Goal: Task Accomplishment & Management: Use online tool/utility

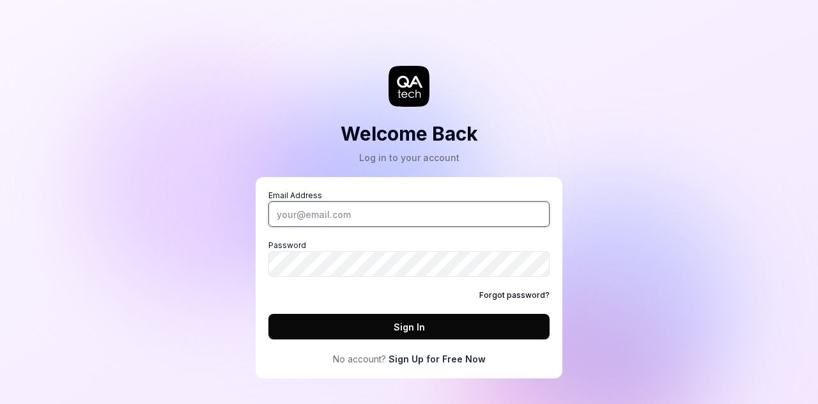
click at [389, 215] on input "Email Address" at bounding box center [408, 214] width 281 height 26
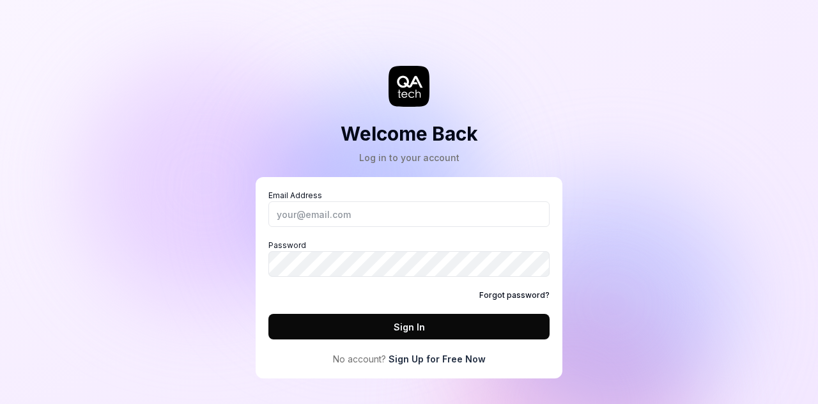
click at [523, 148] on div "Welcome Back Log in to your account Email Address Password Forgot password? Sig…" at bounding box center [408, 202] width 383 height 353
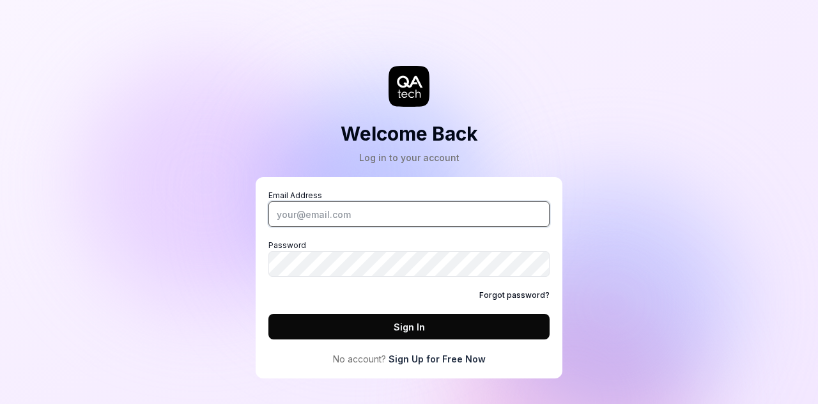
click at [361, 214] on input "Email Address" at bounding box center [408, 214] width 281 height 26
type input "[EMAIL_ADDRESS][DOMAIN_NAME]"
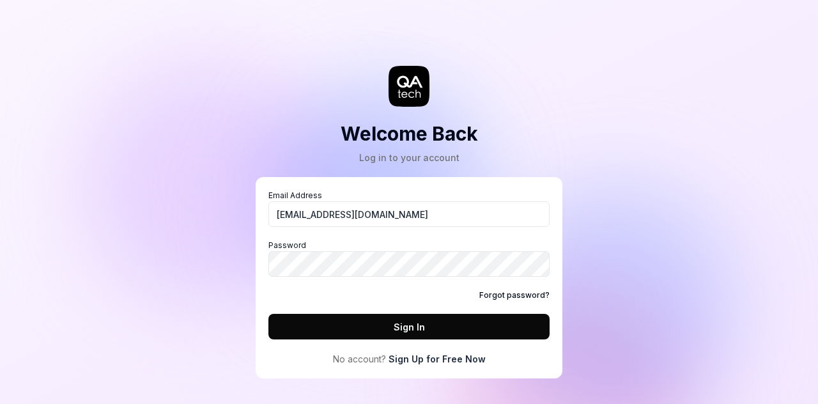
click at [464, 353] on link "Sign Up for Free Now" at bounding box center [437, 358] width 97 height 13
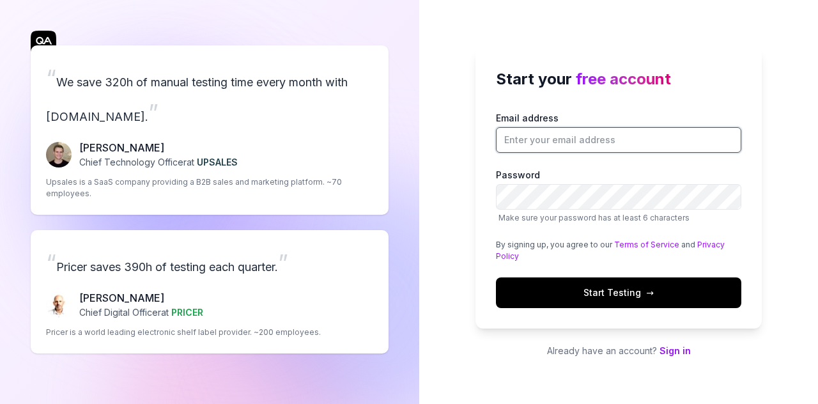
click at [583, 137] on input "Email address" at bounding box center [618, 140] width 245 height 26
type input "[EMAIL_ADDRESS][DOMAIN_NAME]"
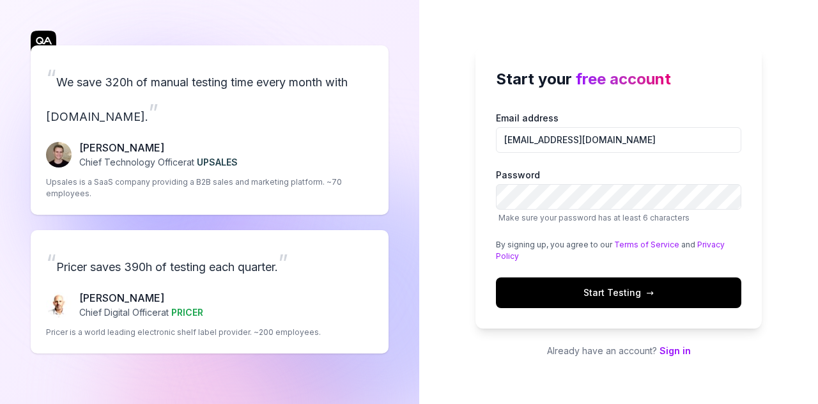
click at [607, 289] on span "Start Testing →" at bounding box center [618, 292] width 70 height 13
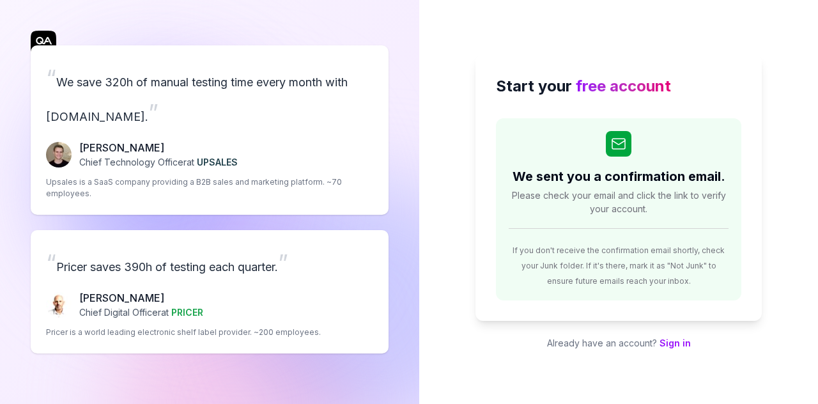
click at [750, 109] on div "Start your free account We sent you a confirmation email. Please check your ema…" at bounding box center [618, 187] width 286 height 266
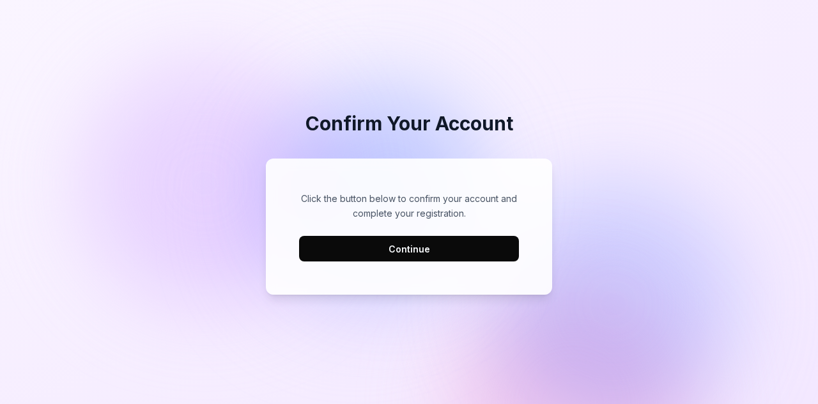
click at [422, 240] on button "Continue" at bounding box center [409, 249] width 220 height 26
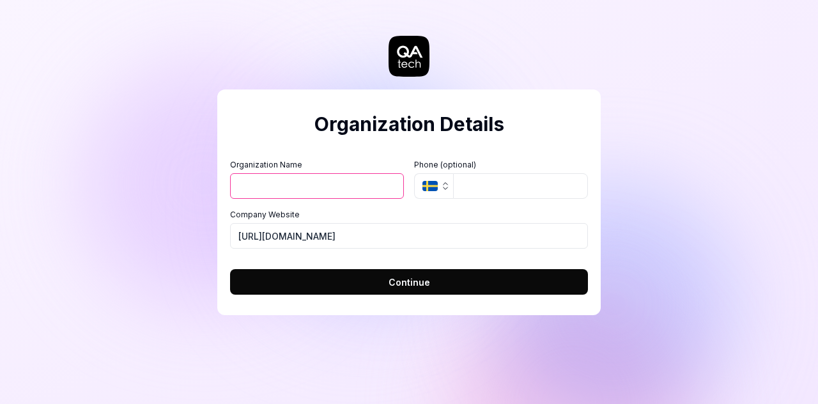
click at [316, 183] on input "Organization Name" at bounding box center [317, 186] width 174 height 26
type input "Pinchforth"
click at [475, 188] on input "tel" at bounding box center [520, 186] width 135 height 26
click at [352, 232] on input "https://pinchforth.com" at bounding box center [409, 236] width 358 height 26
drag, startPoint x: 353, startPoint y: 234, endPoint x: 219, endPoint y: 238, distance: 134.3
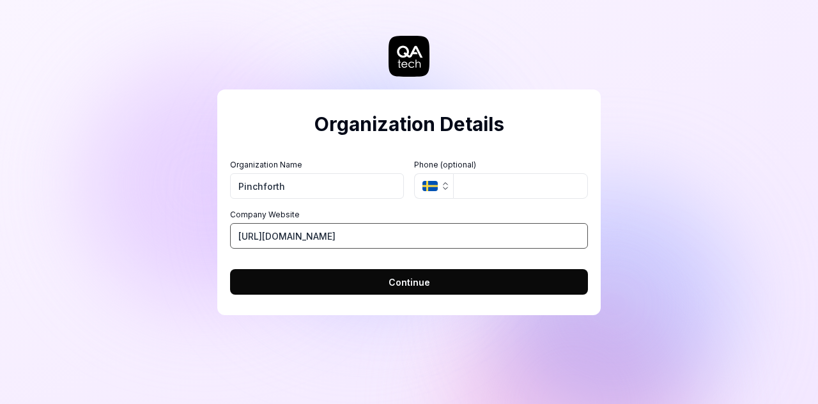
click at [219, 238] on div "Organization Details Organization Name Pinchforth Organization Logo (Square min…" at bounding box center [408, 202] width 383 height 226
click at [369, 235] on input "https://pinchforth.com" at bounding box center [409, 236] width 358 height 26
drag, startPoint x: 369, startPoint y: 236, endPoint x: 203, endPoint y: 236, distance: 165.5
click at [203, 236] on div "Organization Details Organization Name Pinchforth Organization Logo (Square min…" at bounding box center [409, 202] width 818 height 404
type input "a"
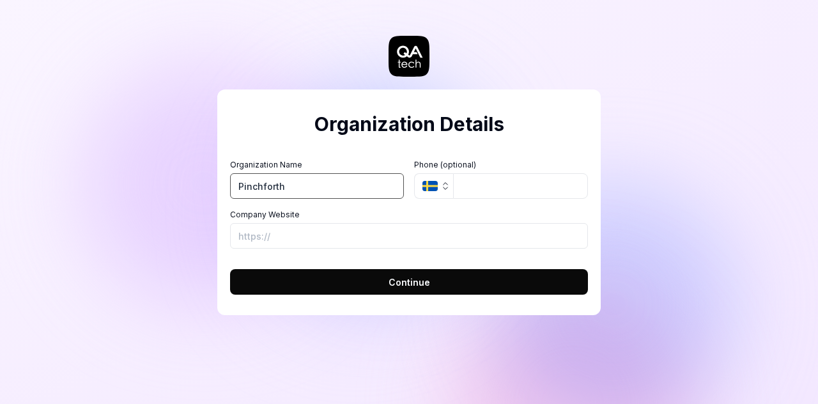
drag, startPoint x: 316, startPoint y: 192, endPoint x: 178, endPoint y: 193, distance: 138.7
click at [178, 193] on div "Organization Details Organization Name Pinchforth Organization Logo (Square min…" at bounding box center [409, 202] width 818 height 404
type input "Freely"
click at [294, 238] on input "Company Website" at bounding box center [409, 236] width 358 height 26
paste input "https://app.pinchforth.com/"
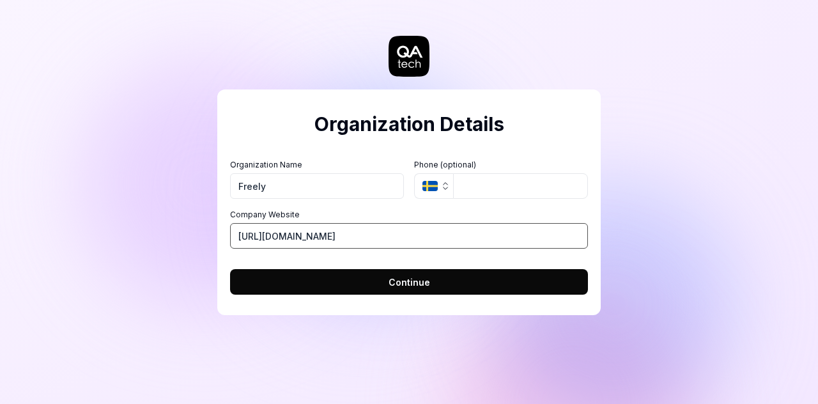
type input "https://app.pinchforth.com/"
click at [429, 281] on button "Continue" at bounding box center [409, 282] width 358 height 26
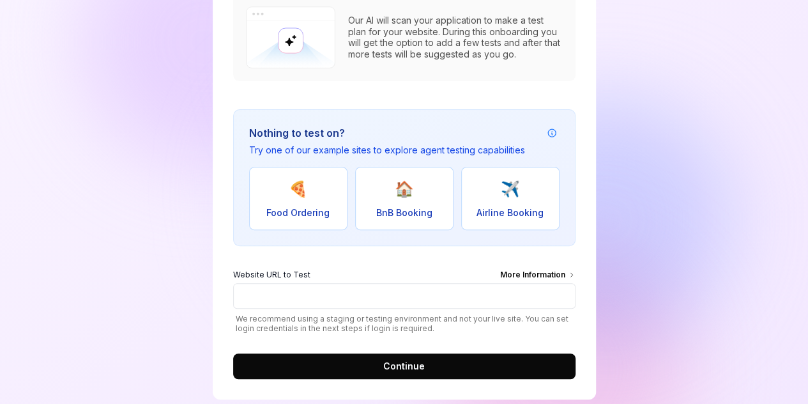
scroll to position [190, 0]
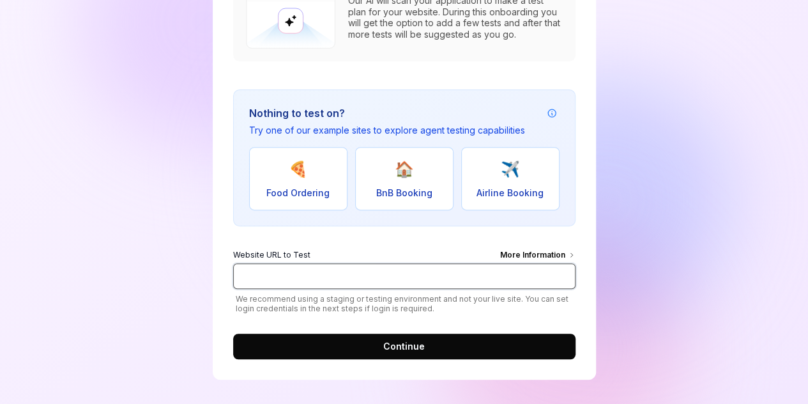
click at [324, 277] on input "Website URL to Test More Information" at bounding box center [404, 276] width 343 height 26
type input "https://app.pinchforth.com/"
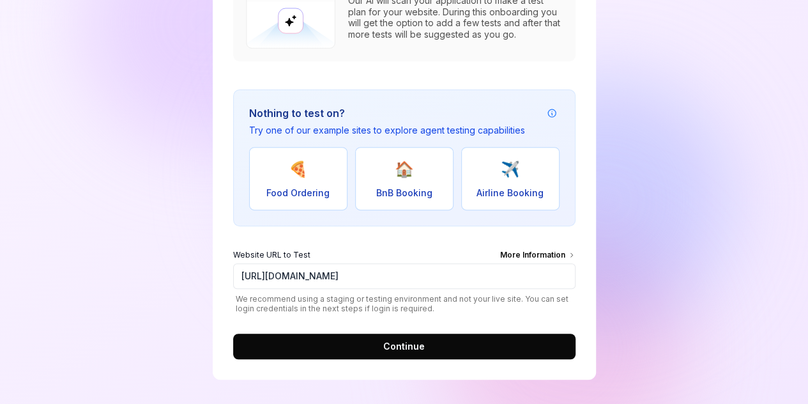
click at [402, 347] on span "Continue" at bounding box center [404, 345] width 42 height 13
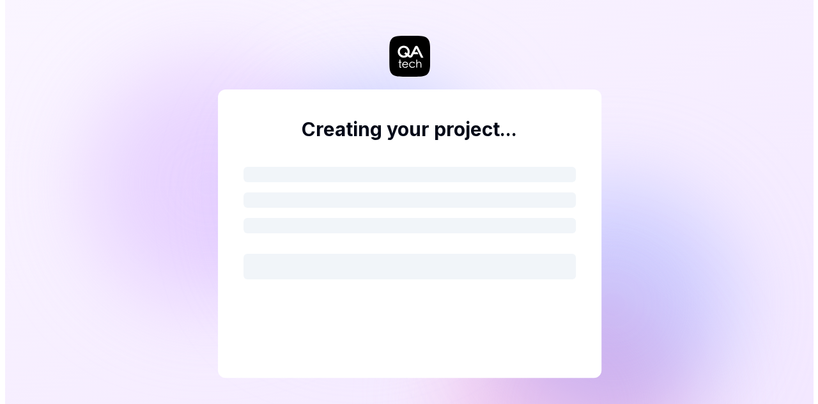
scroll to position [0, 0]
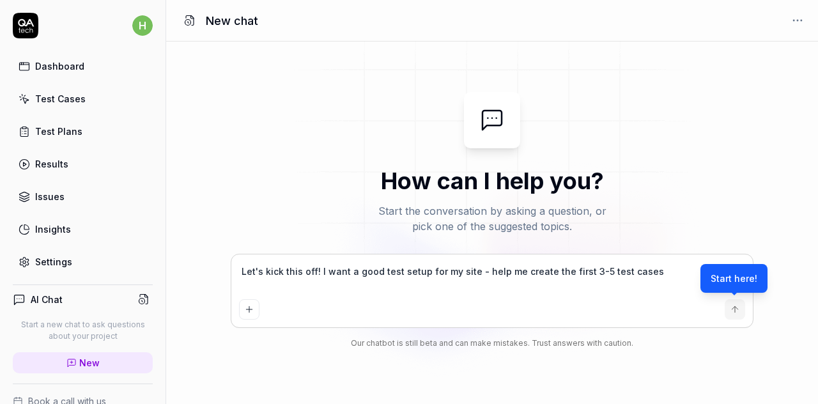
click at [732, 280] on div "Start here!" at bounding box center [733, 278] width 67 height 29
click at [736, 296] on div "Let's kick this off! I want a good test setup for my site - help me create the …" at bounding box center [491, 290] width 521 height 73
type textarea "*"
click at [734, 307] on icon "submit" at bounding box center [735, 309] width 10 height 10
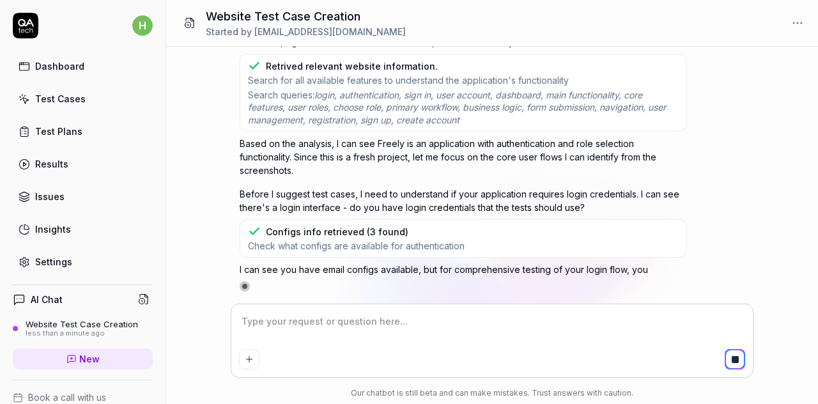
scroll to position [593, 0]
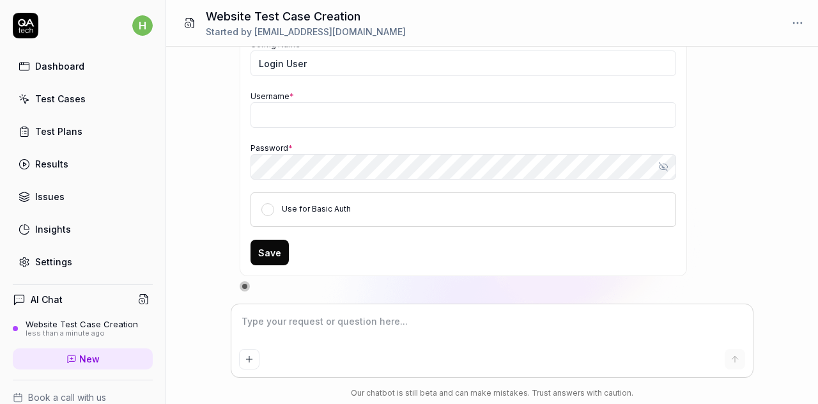
type textarea "*"
type input "[EMAIL_ADDRESS][DOMAIN_NAME]"
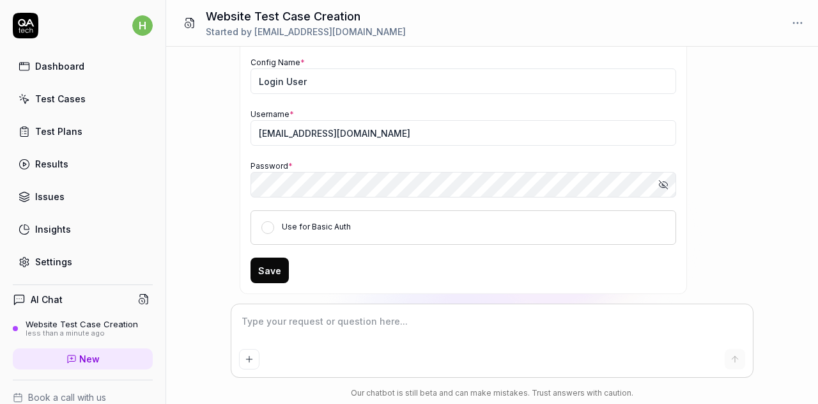
scroll to position [727, 0]
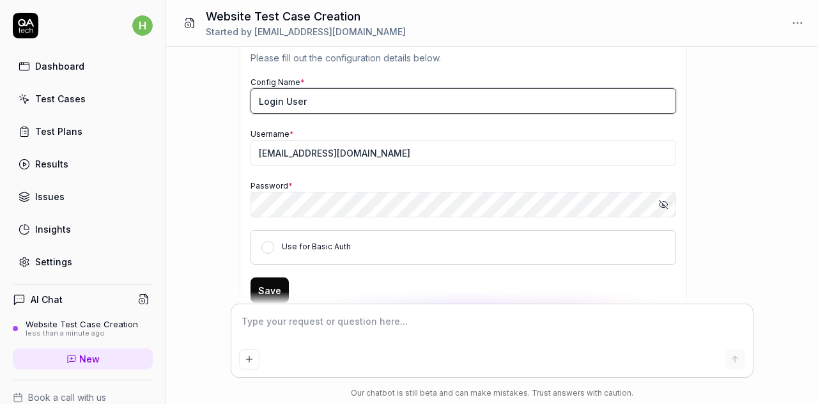
click at [318, 108] on input "Login User" at bounding box center [463, 101] width 426 height 26
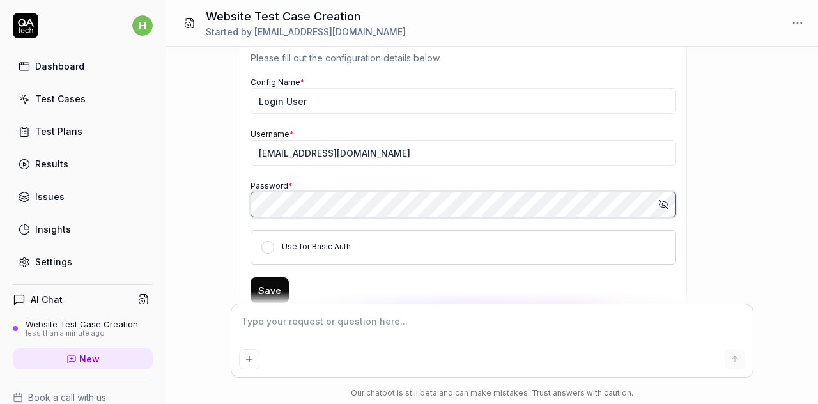
click at [213, 213] on div "Let's kick this off! I want a good test setup for my site - help me create the …" at bounding box center [492, 176] width 652 height 258
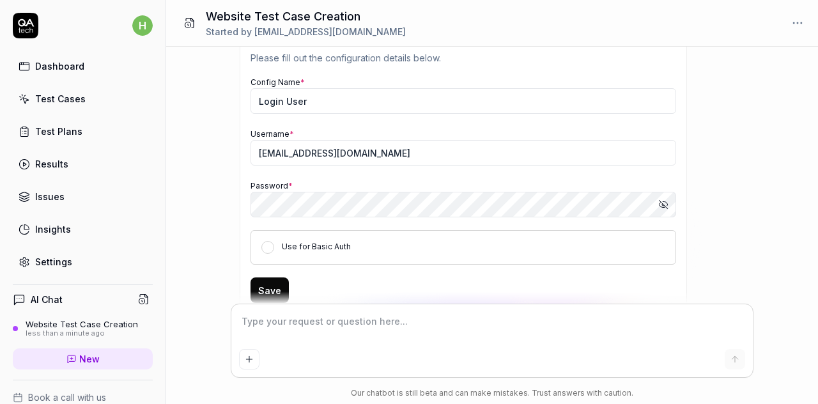
click at [794, 243] on div "Let's kick this off! I want a good test setup for my site - help me create the …" at bounding box center [492, 176] width 652 height 258
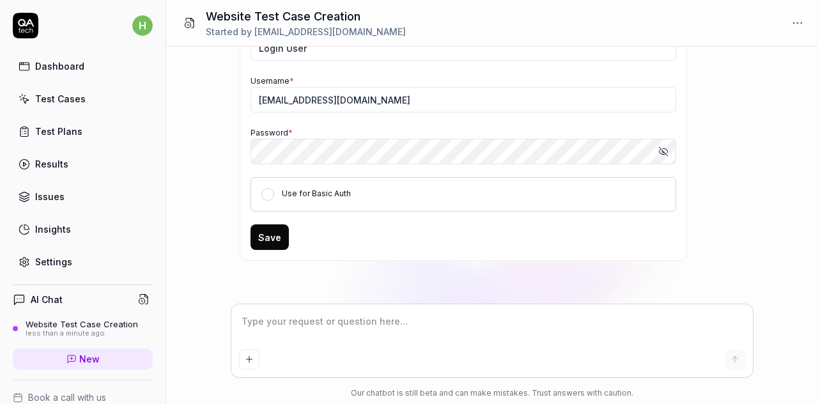
click at [663, 157] on icon "button" at bounding box center [663, 151] width 10 height 10
click at [266, 239] on button "Save" at bounding box center [269, 237] width 38 height 26
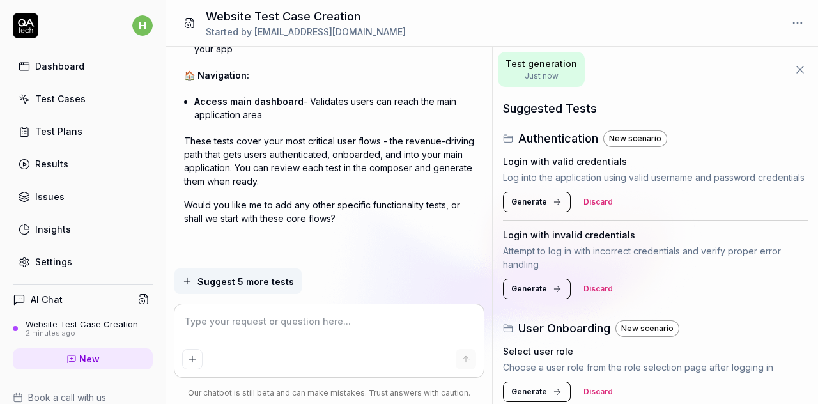
scroll to position [1225, 0]
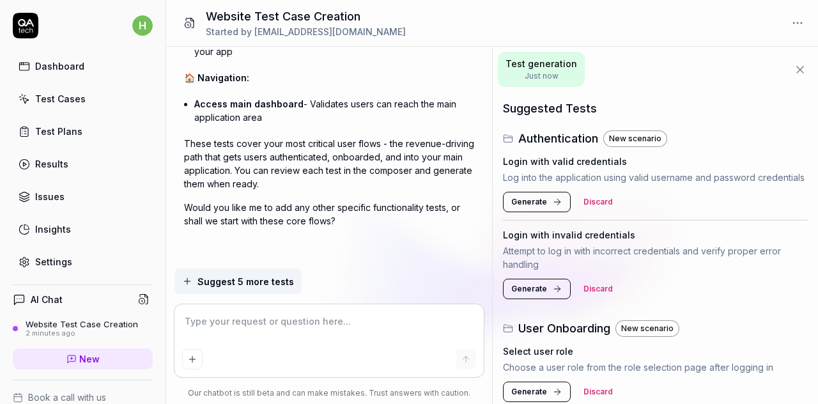
click at [252, 275] on span "Suggest 5 more tests" at bounding box center [245, 281] width 96 height 13
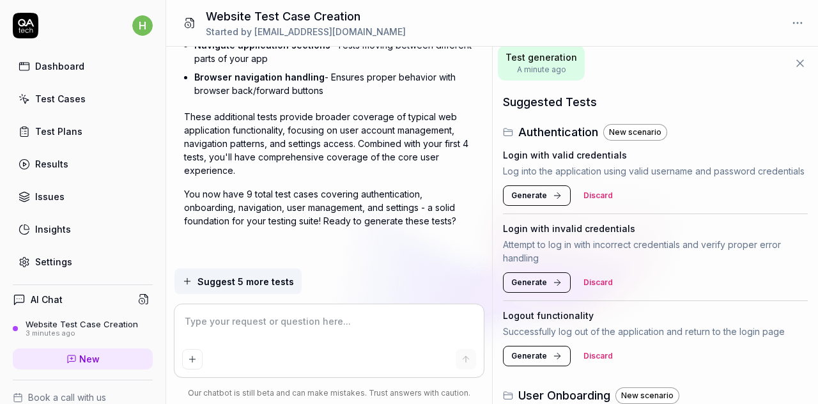
scroll to position [0, 0]
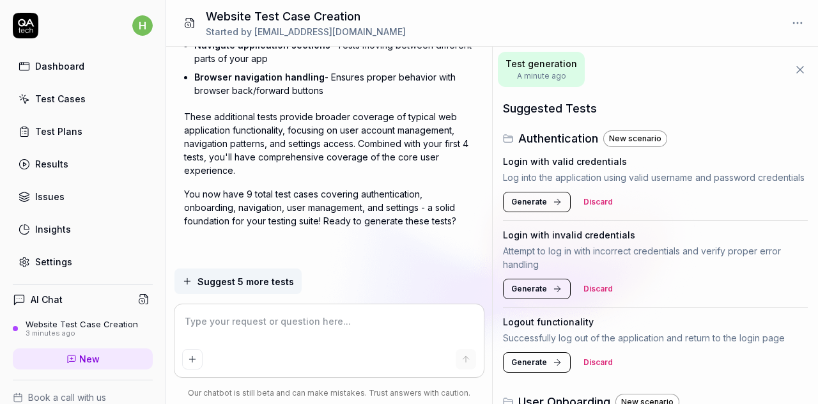
click at [559, 207] on icon at bounding box center [557, 202] width 10 height 10
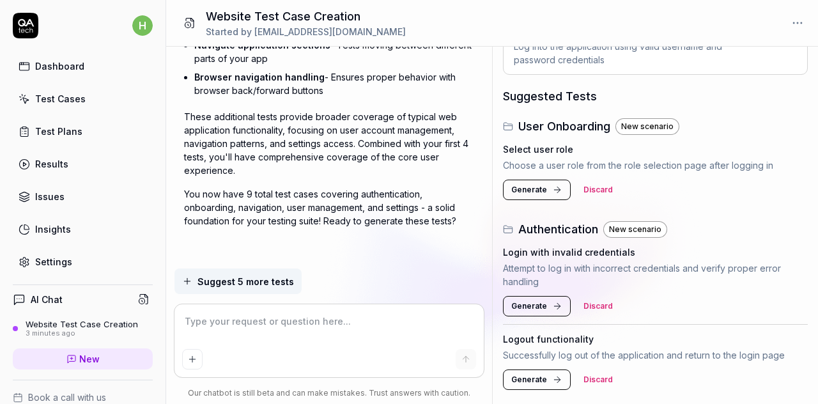
scroll to position [64, 0]
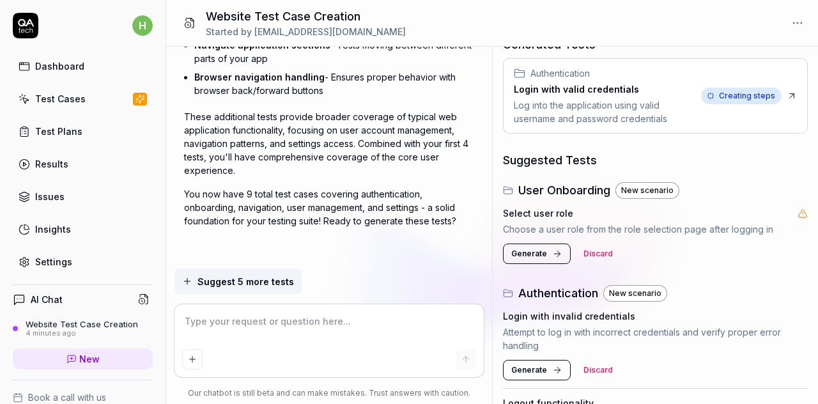
click at [86, 100] on link "Test Cases" at bounding box center [83, 98] width 140 height 25
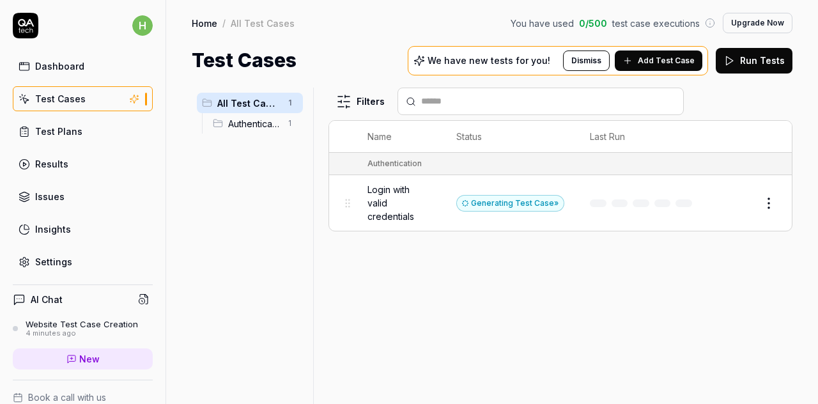
click at [751, 24] on button "Upgrade Now" at bounding box center [758, 23] width 70 height 20
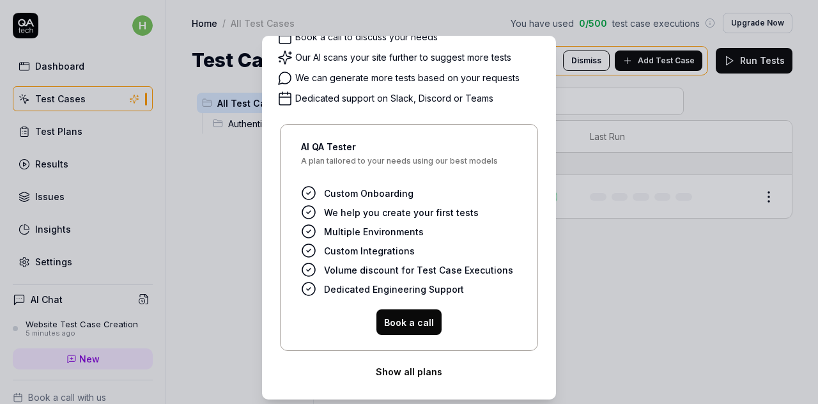
scroll to position [31, 0]
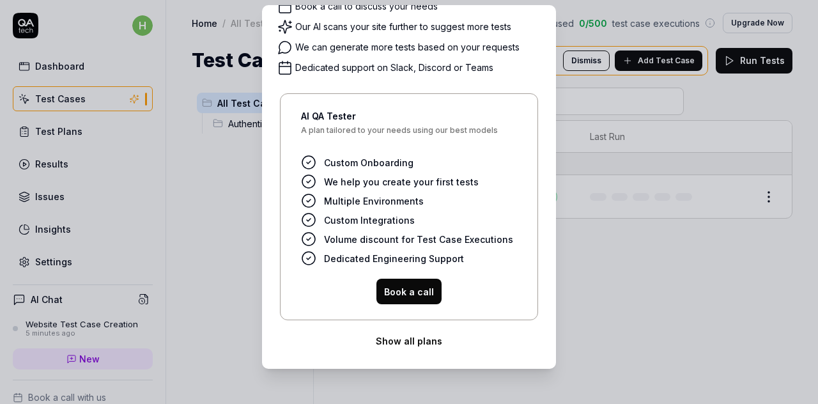
click at [404, 342] on button "Show all plans" at bounding box center [408, 341] width 263 height 26
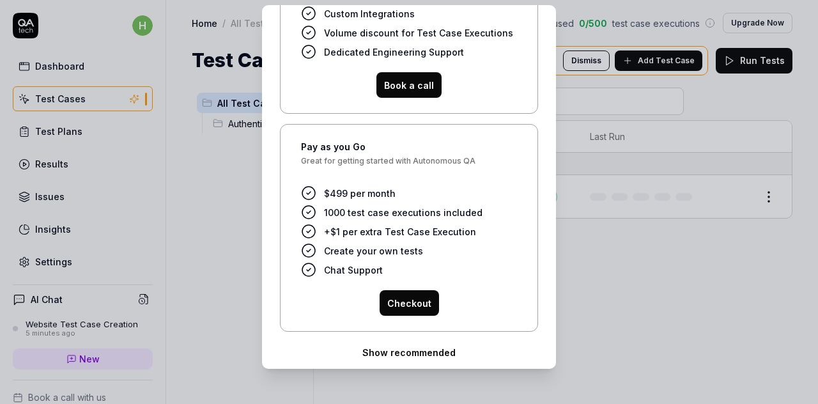
scroll to position [320, 0]
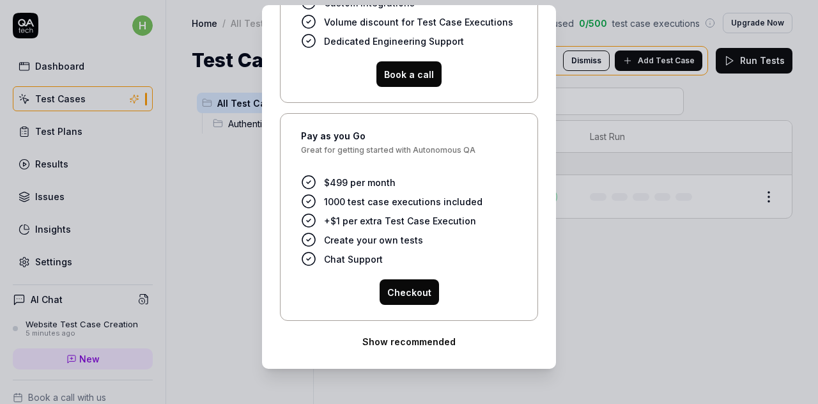
click at [418, 332] on button "Show recommended" at bounding box center [408, 341] width 263 height 26
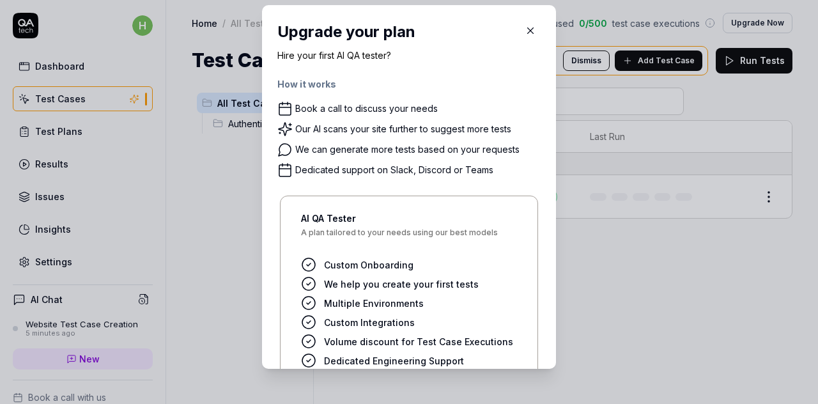
scroll to position [102, 0]
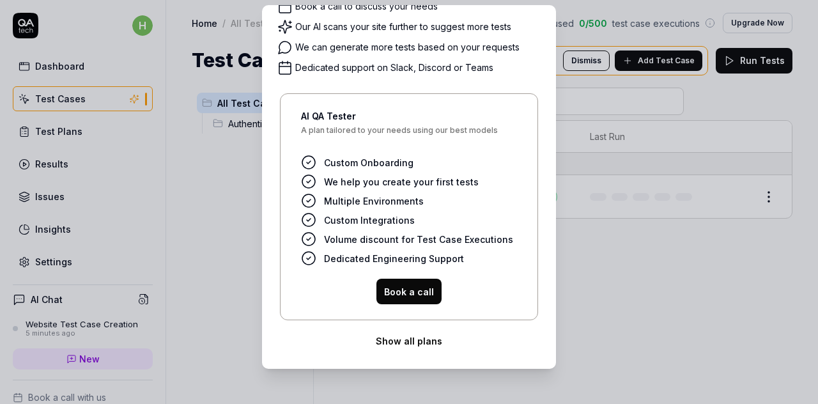
click at [415, 339] on button "Show all plans" at bounding box center [408, 341] width 263 height 26
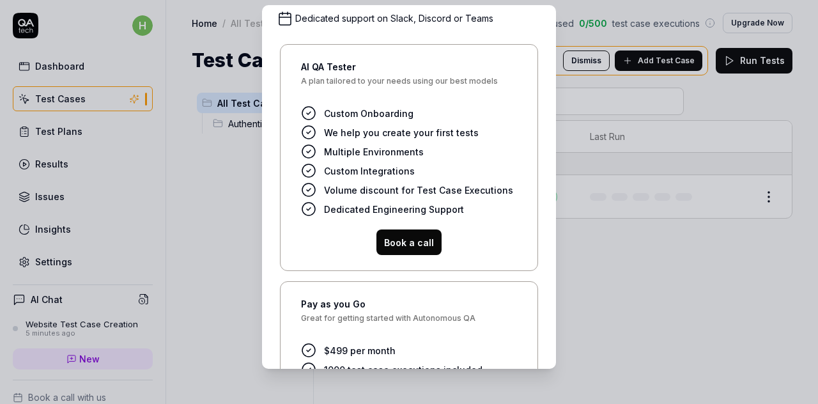
scroll to position [320, 0]
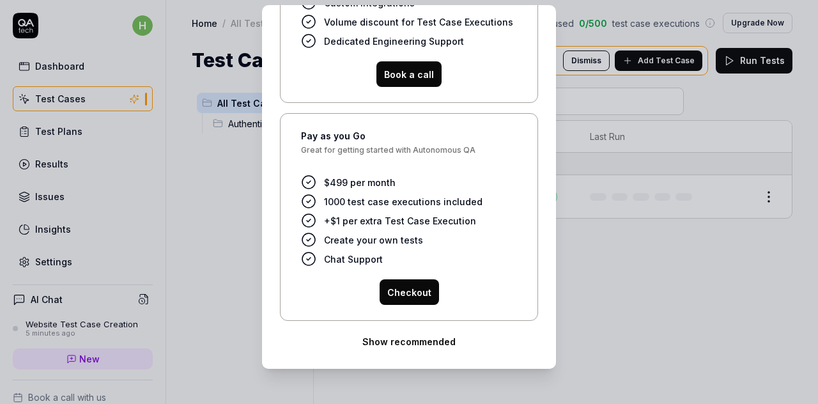
click at [410, 335] on button "Show recommended" at bounding box center [408, 341] width 263 height 26
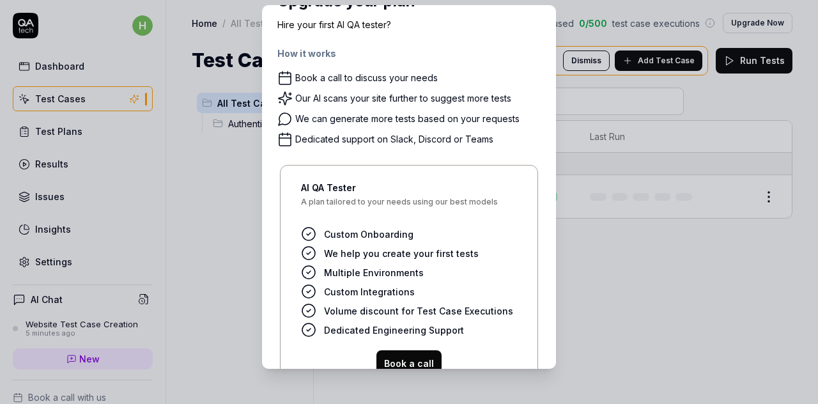
scroll to position [0, 0]
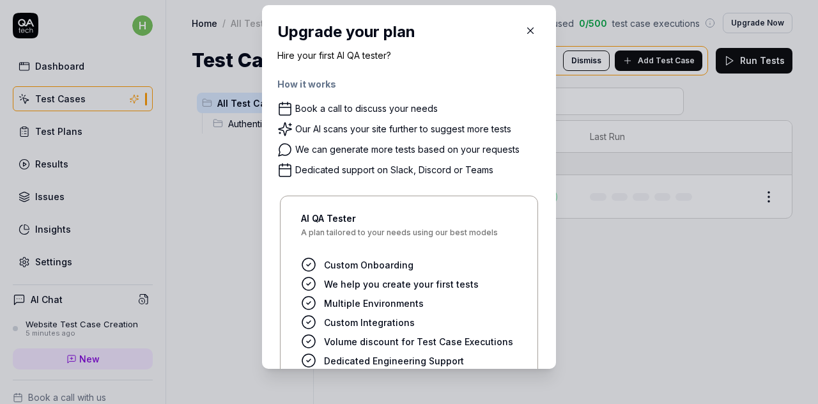
click at [520, 39] on button "button" at bounding box center [530, 30] width 20 height 20
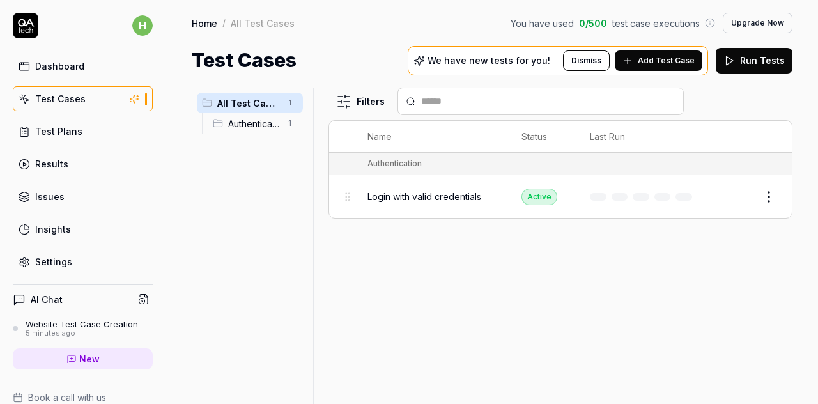
click at [599, 63] on button "Dismiss" at bounding box center [586, 60] width 47 height 20
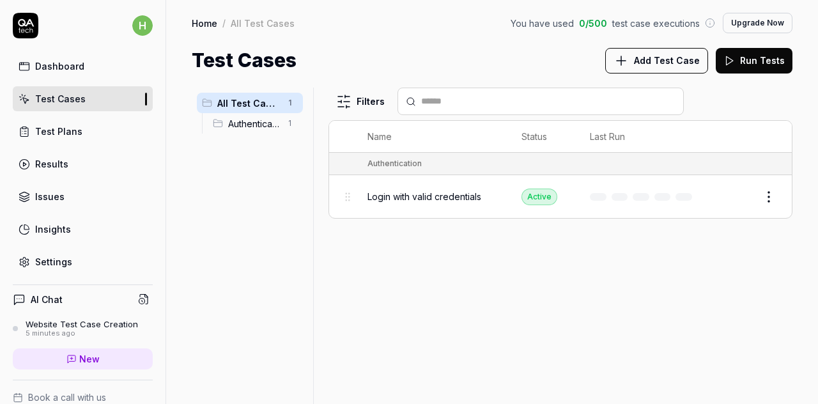
click at [410, 199] on span "Login with valid credentials" at bounding box center [424, 196] width 114 height 13
click at [389, 205] on div "Login with valid credentials" at bounding box center [431, 196] width 129 height 27
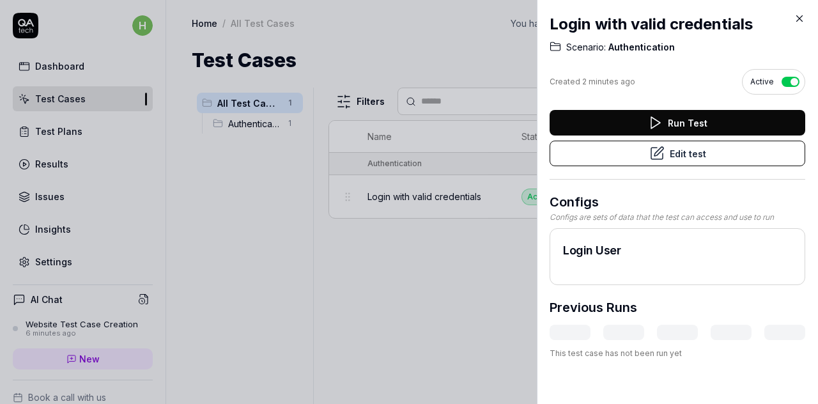
click at [659, 125] on button "Run Test" at bounding box center [678, 123] width 256 height 26
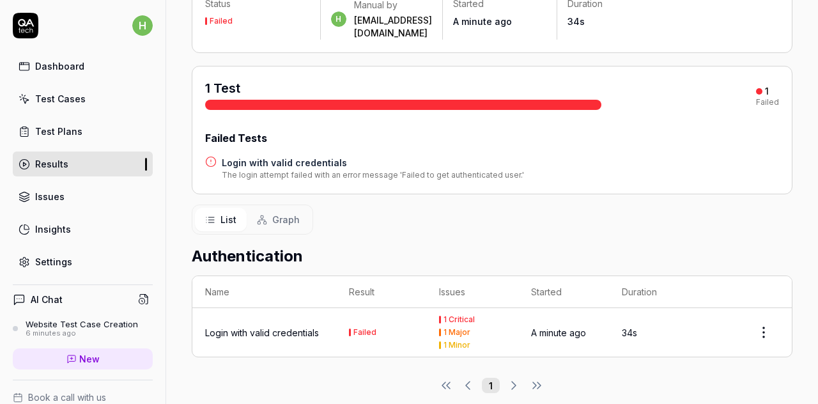
scroll to position [105, 0]
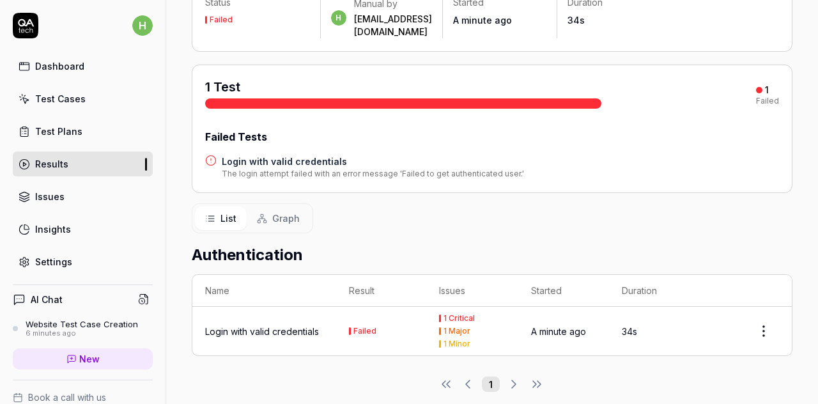
click at [445, 327] on div "1 Major" at bounding box center [456, 331] width 27 height 8
click at [376, 98] on div at bounding box center [403, 103] width 396 height 10
click at [256, 155] on h4 "Login with valid credentials" at bounding box center [373, 161] width 302 height 13
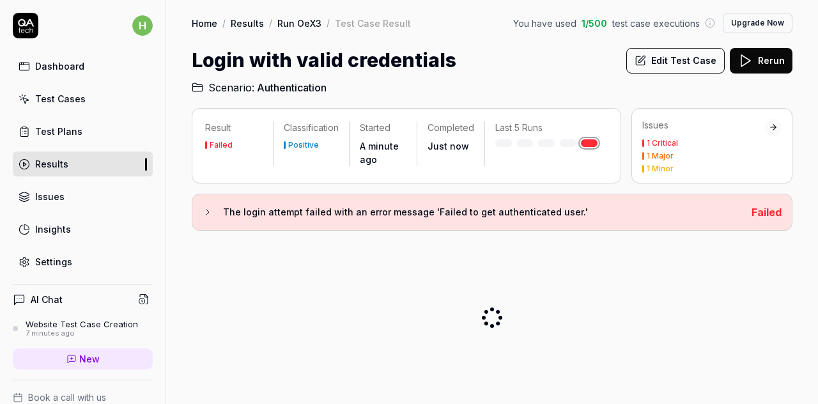
click at [89, 190] on link "Issues" at bounding box center [83, 196] width 140 height 25
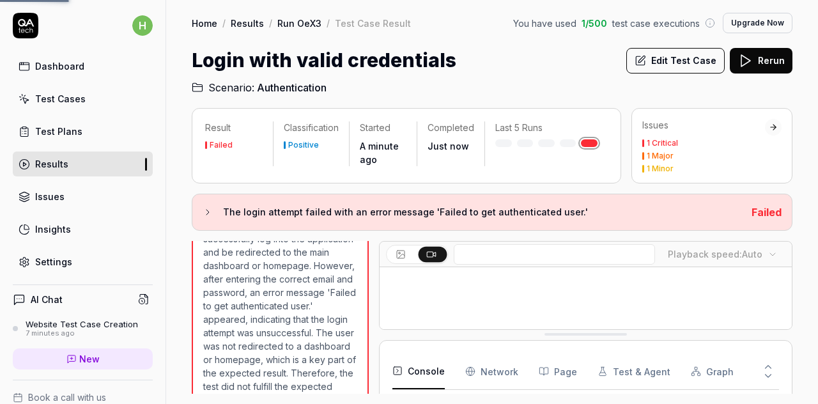
scroll to position [485, 0]
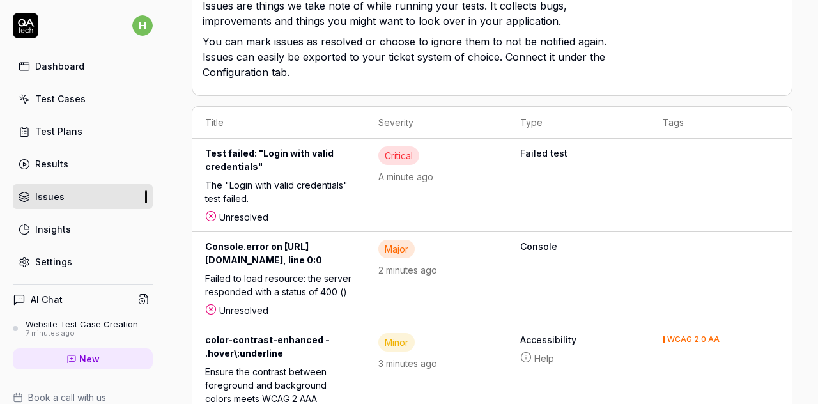
scroll to position [188, 0]
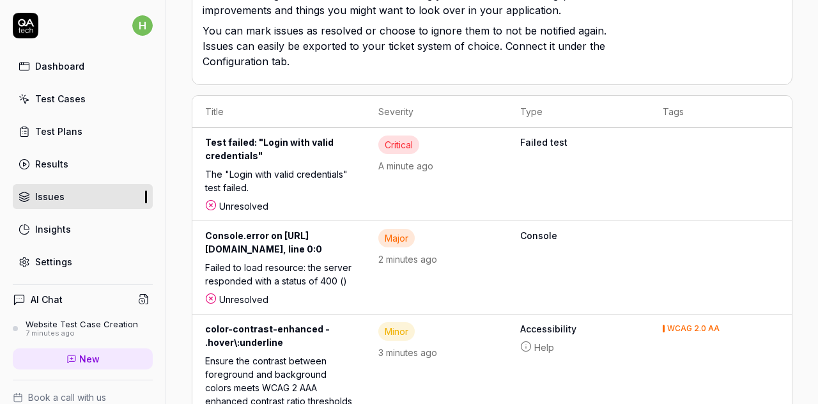
click at [80, 224] on link "Insights" at bounding box center [83, 229] width 140 height 25
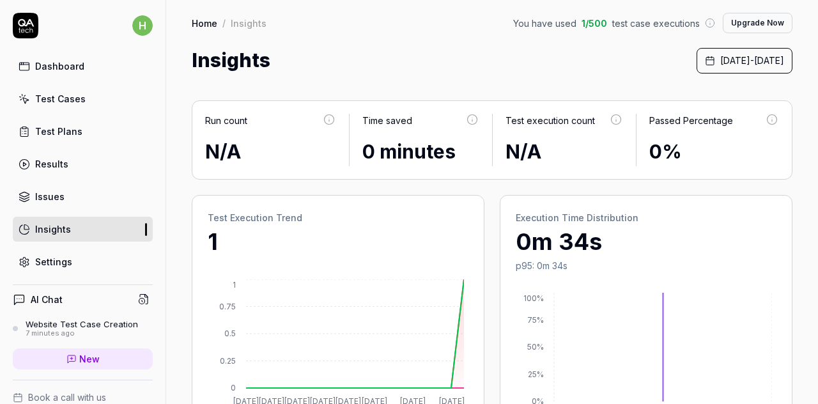
click at [86, 99] on link "Test Cases" at bounding box center [83, 98] width 140 height 25
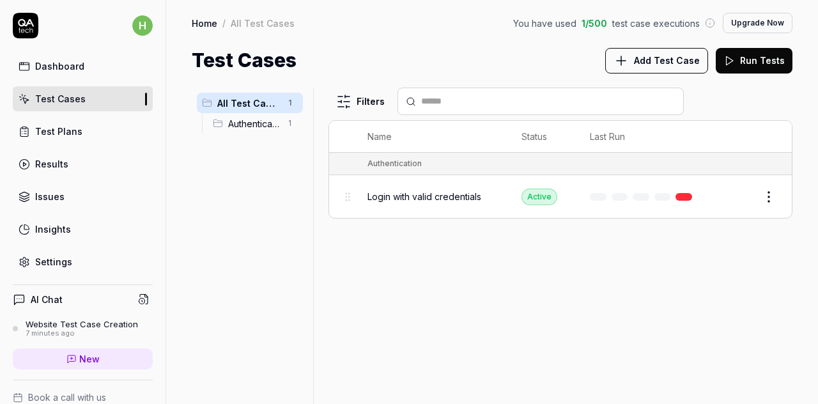
click at [748, 25] on button "Upgrade Now" at bounding box center [758, 23] width 70 height 20
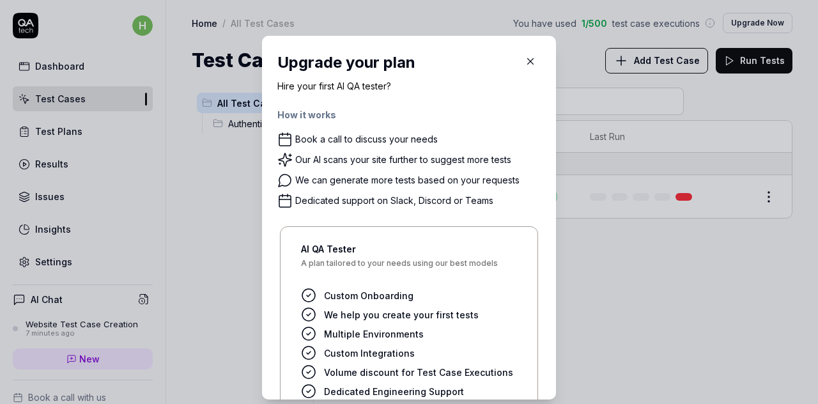
click at [525, 62] on icon "button" at bounding box center [531, 62] width 12 height 12
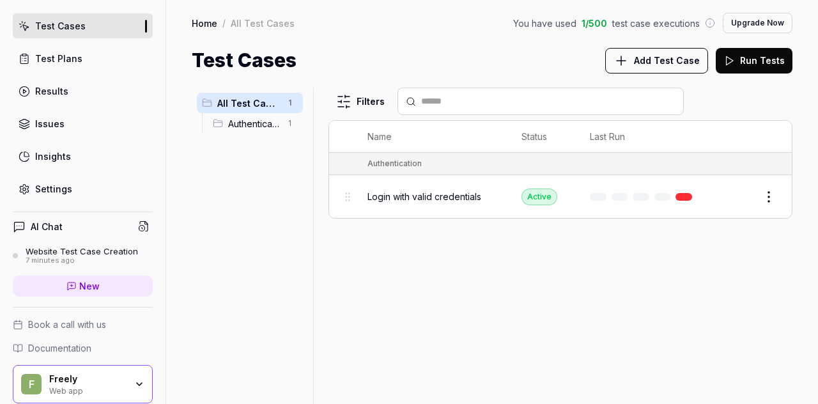
scroll to position [118, 0]
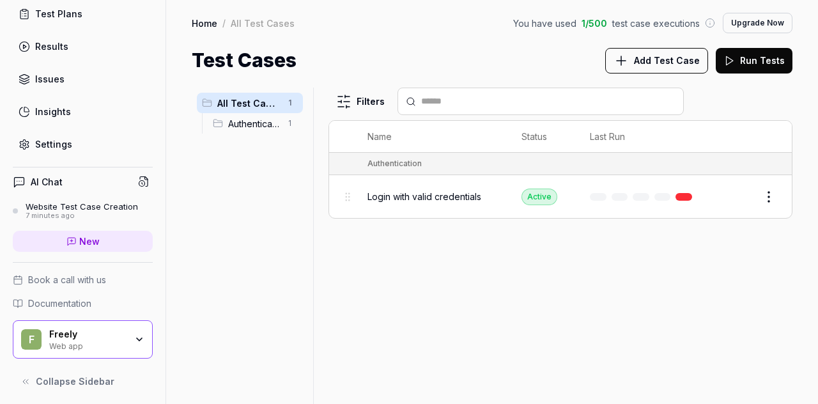
click at [134, 334] on icon "button" at bounding box center [139, 339] width 10 height 10
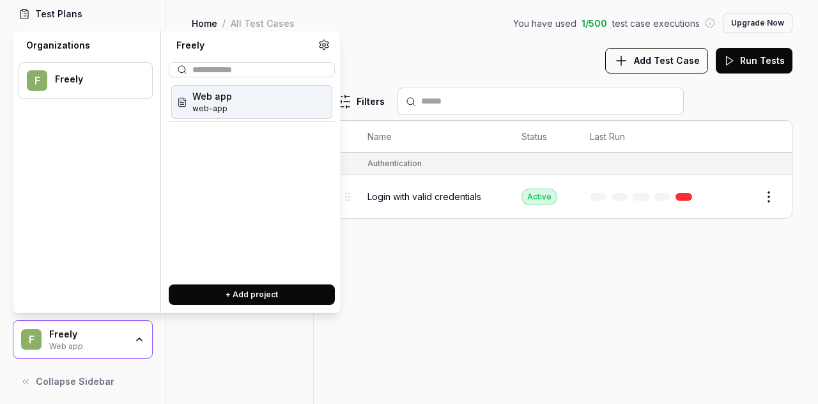
click at [134, 334] on icon "button" at bounding box center [139, 339] width 10 height 10
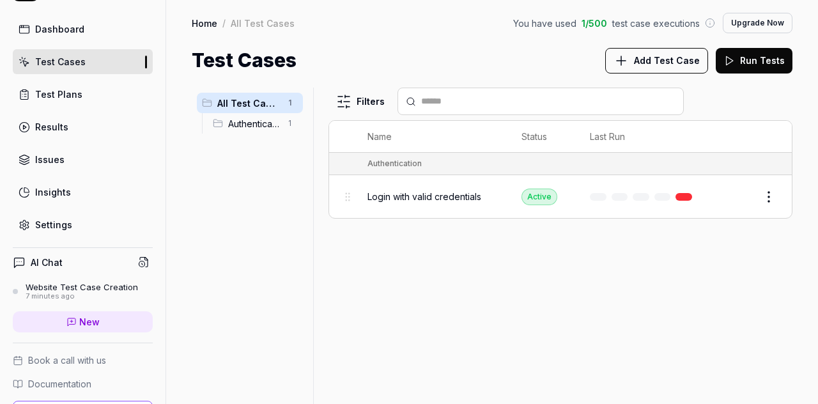
scroll to position [0, 0]
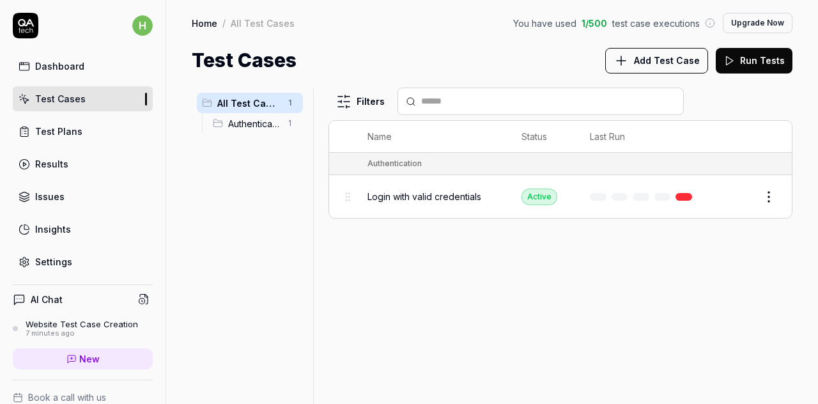
click at [141, 29] on html "h Dashboard Test Cases Test Plans Results Issues Insights Settings AI Chat Webs…" at bounding box center [409, 202] width 818 height 404
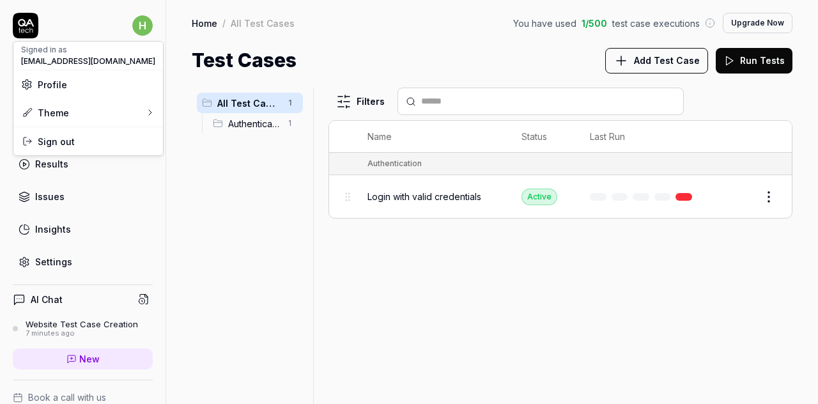
click at [233, 195] on html "h Dashboard Test Cases Test Plans Results Issues Insights Settings AI Chat Webs…" at bounding box center [409, 202] width 818 height 404
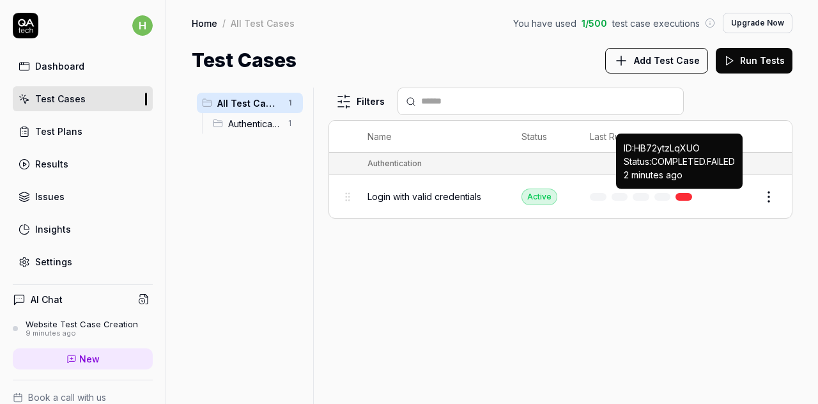
click at [676, 195] on link at bounding box center [683, 197] width 17 height 8
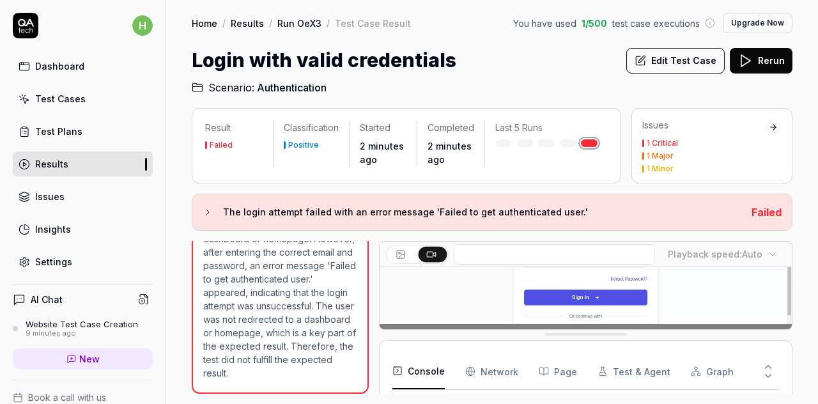
scroll to position [179, 0]
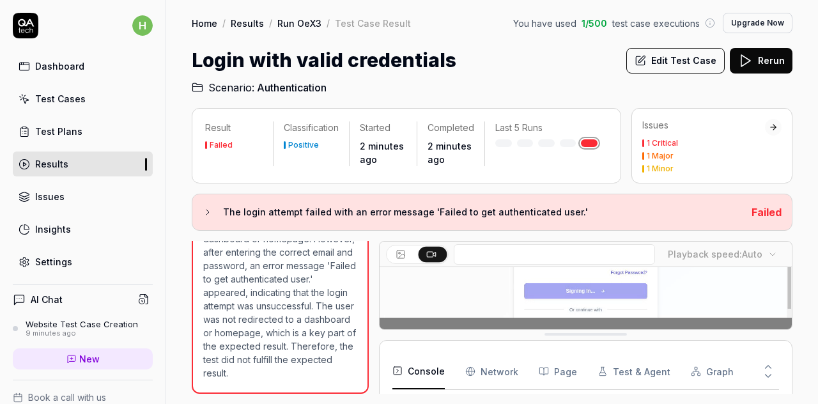
click at [477, 374] on Requests "Network" at bounding box center [491, 371] width 53 height 36
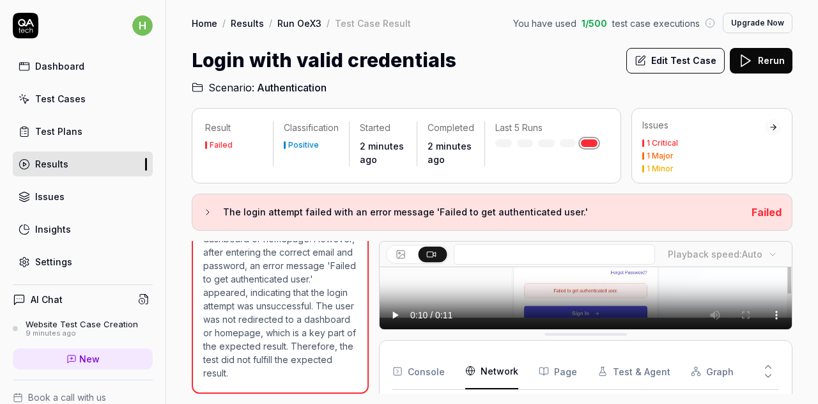
scroll to position [93, 0]
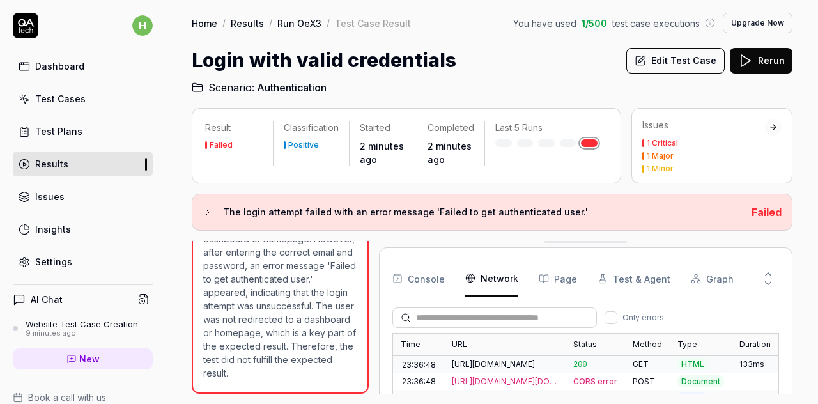
click at [562, 286] on button "Page" at bounding box center [558, 279] width 38 height 36
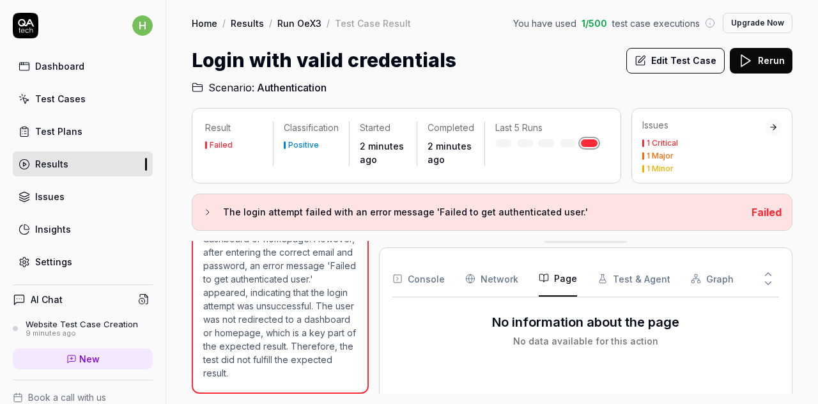
click at [620, 286] on button "Test & Agent" at bounding box center [633, 279] width 73 height 36
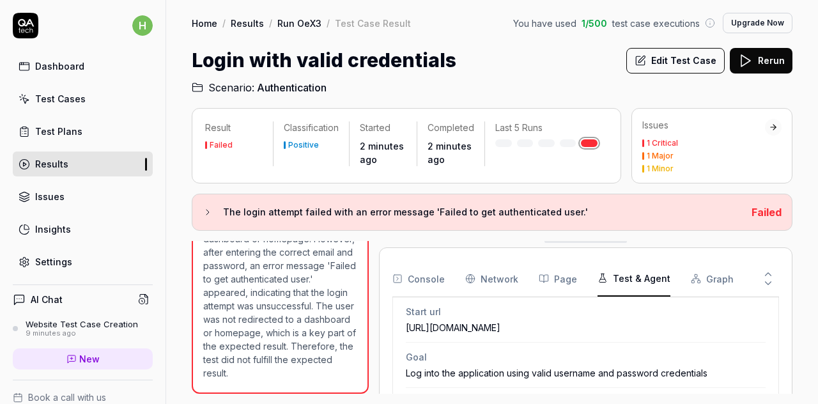
scroll to position [128, 0]
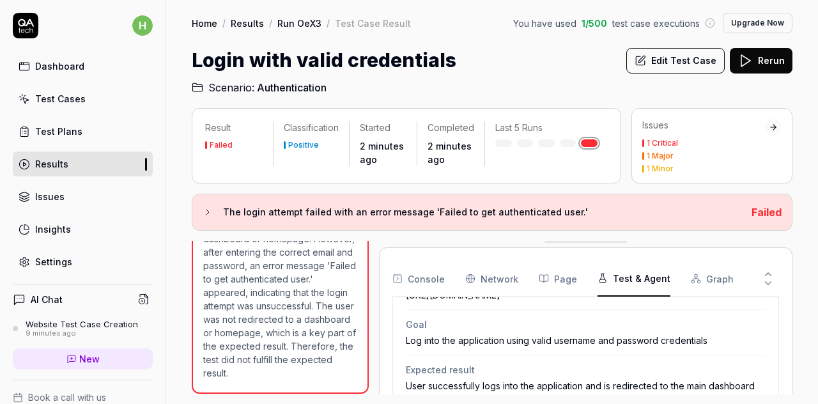
click at [698, 274] on button "Graph" at bounding box center [712, 279] width 43 height 36
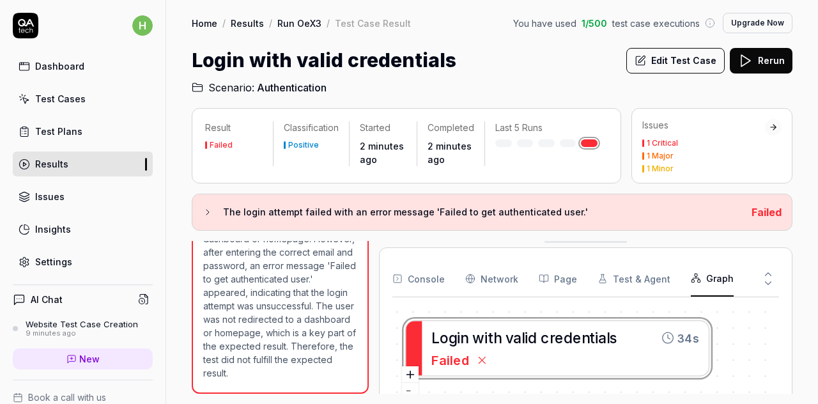
click at [423, 273] on button "Console" at bounding box center [418, 279] width 52 height 36
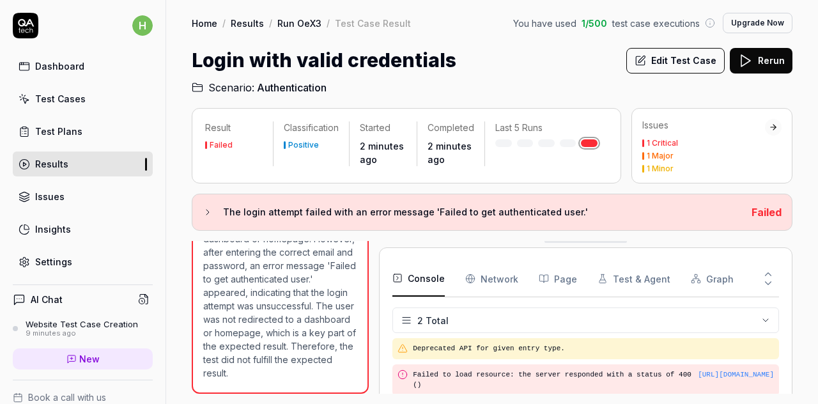
scroll to position [293, 0]
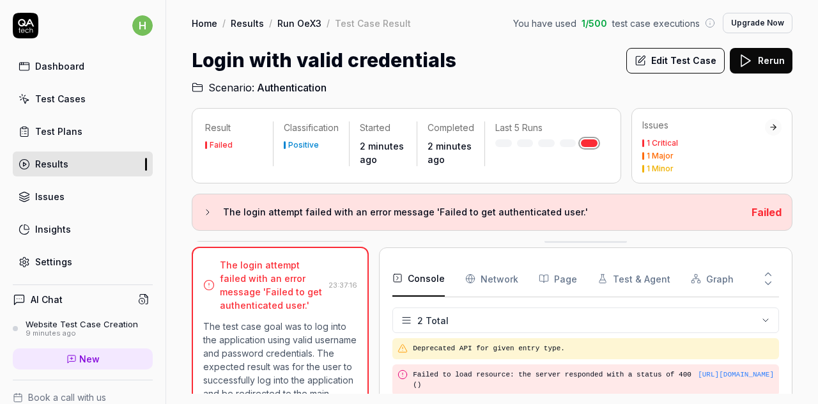
click at [677, 56] on button "Edit Test Case" at bounding box center [675, 61] width 98 height 26
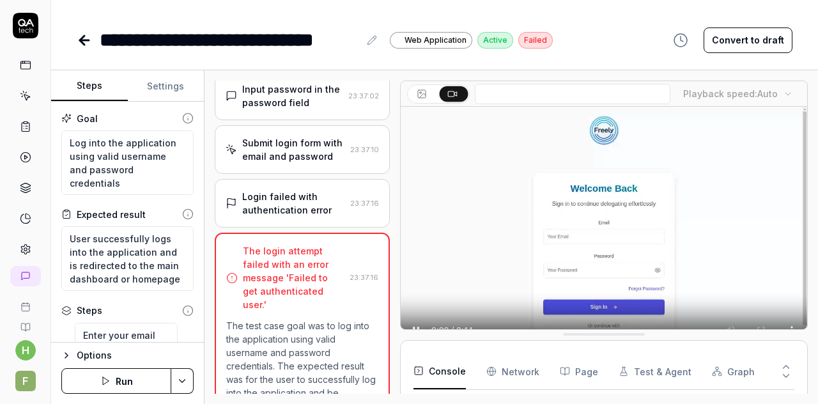
scroll to position [147, 0]
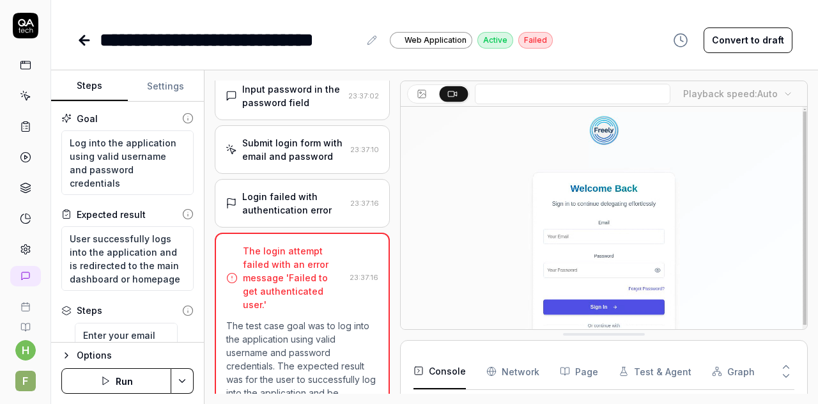
type textarea "*"
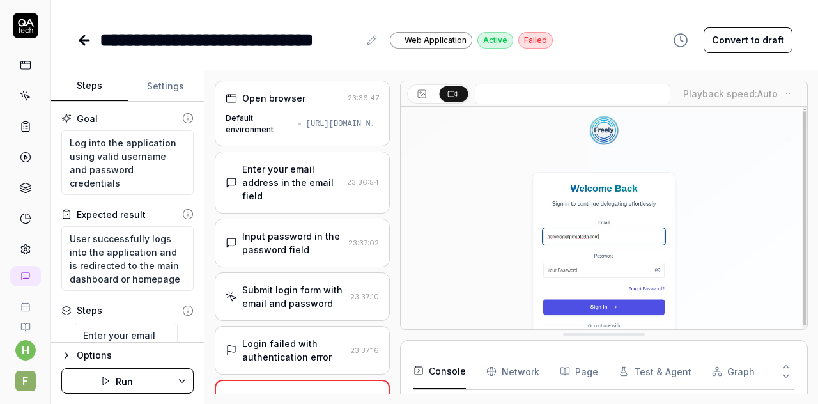
click at [296, 189] on div "Enter your email address in the email field" at bounding box center [292, 182] width 100 height 40
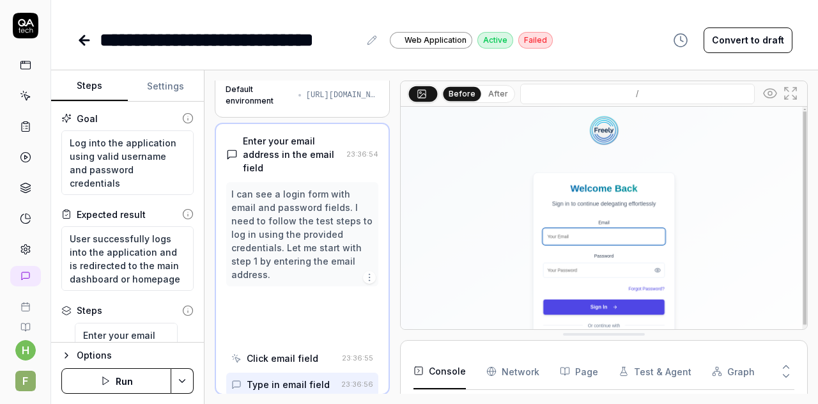
scroll to position [29, 0]
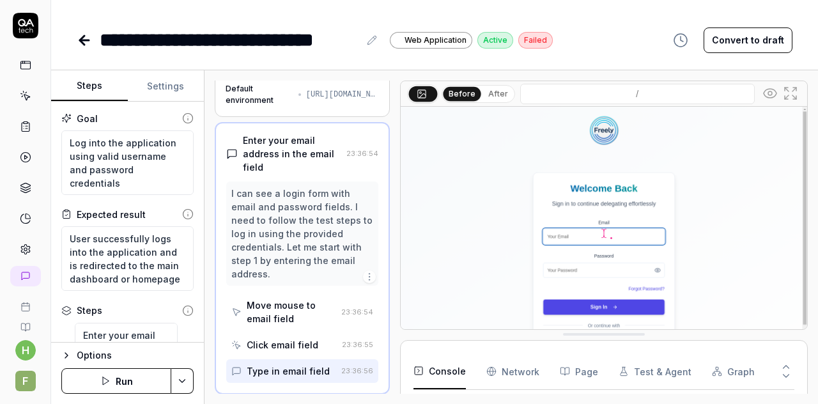
click at [580, 265] on img at bounding box center [604, 234] width 406 height 254
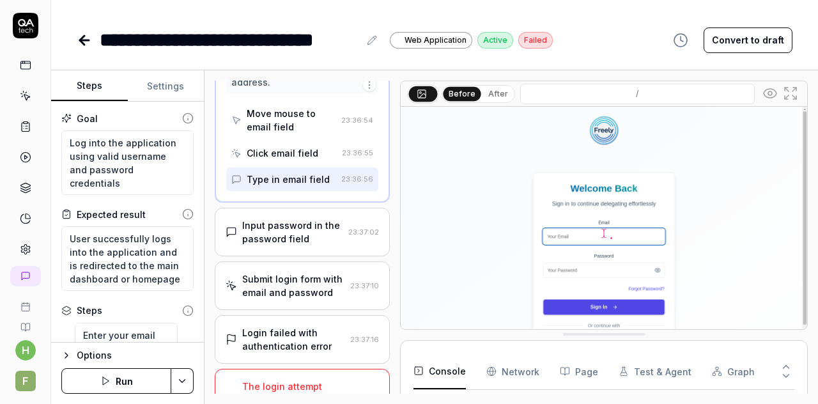
scroll to position [157, 0]
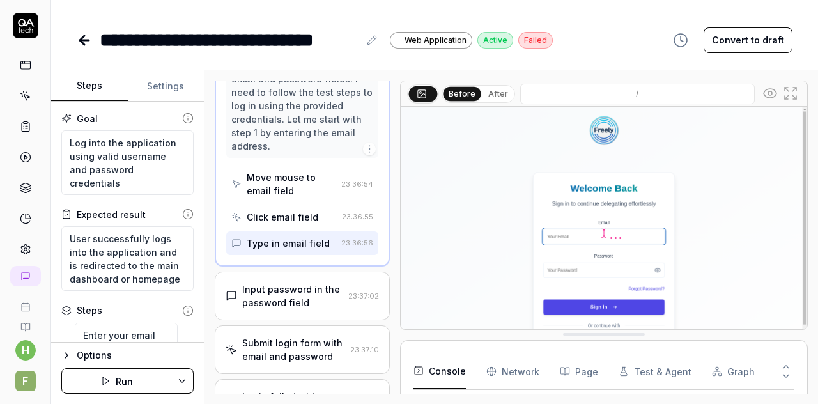
click at [319, 241] on div "Type in email field" at bounding box center [288, 242] width 83 height 13
click at [573, 236] on img at bounding box center [604, 234] width 406 height 254
click at [613, 95] on input "/" at bounding box center [637, 94] width 235 height 20
click at [687, 95] on input "/" at bounding box center [637, 94] width 235 height 20
click at [22, 94] on icon at bounding box center [26, 96] width 12 height 12
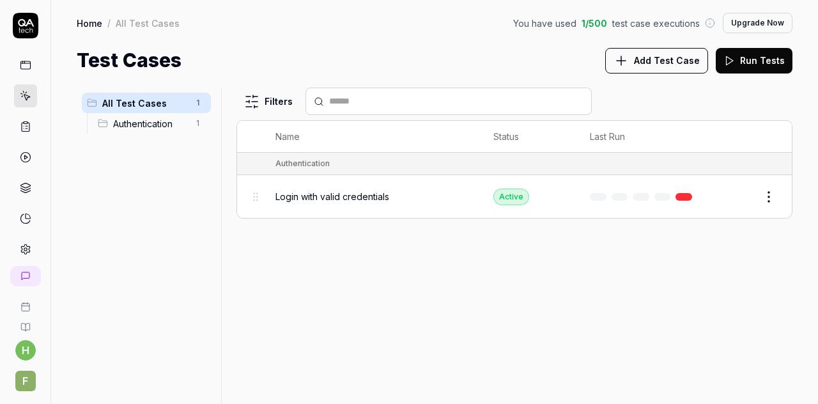
click at [178, 126] on span "Authentication" at bounding box center [150, 123] width 75 height 13
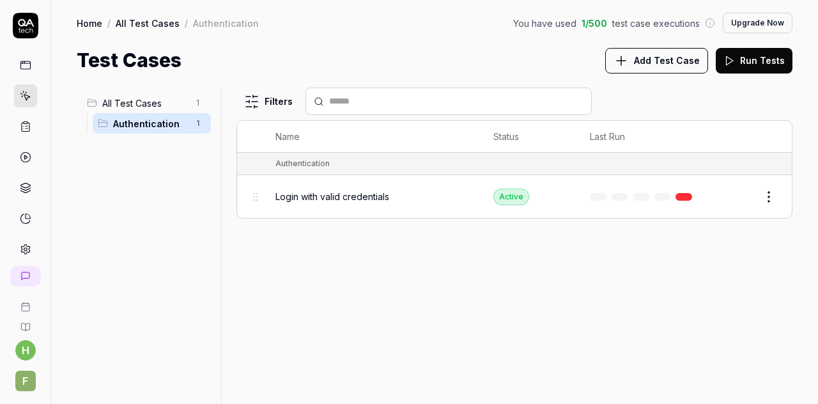
click at [142, 102] on span "All Test Cases" at bounding box center [145, 102] width 86 height 13
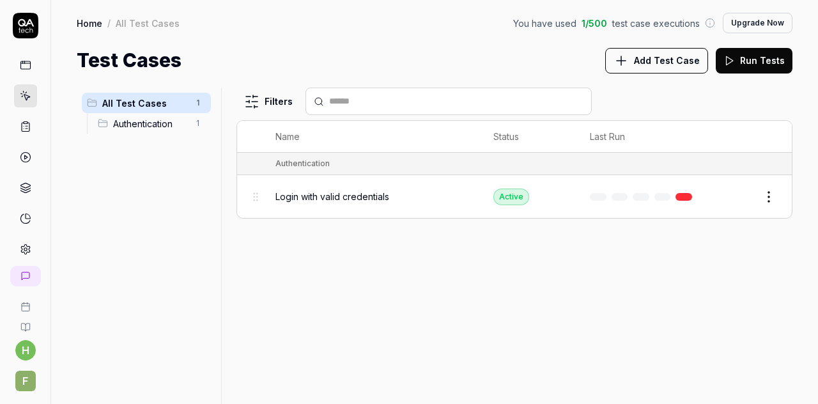
click at [771, 186] on html "h F Home / All Test Cases You have used 1 / 500 test case executions Upgrade No…" at bounding box center [409, 202] width 818 height 404
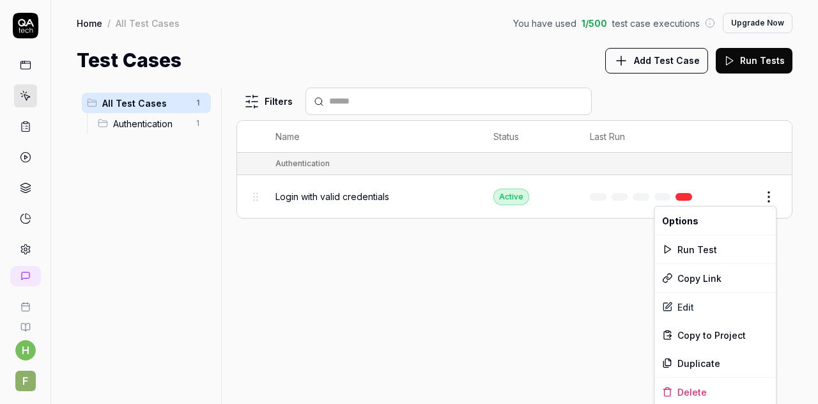
click at [737, 189] on html "h F Home / All Test Cases You have used 1 / 500 test case executions Upgrade No…" at bounding box center [409, 202] width 818 height 404
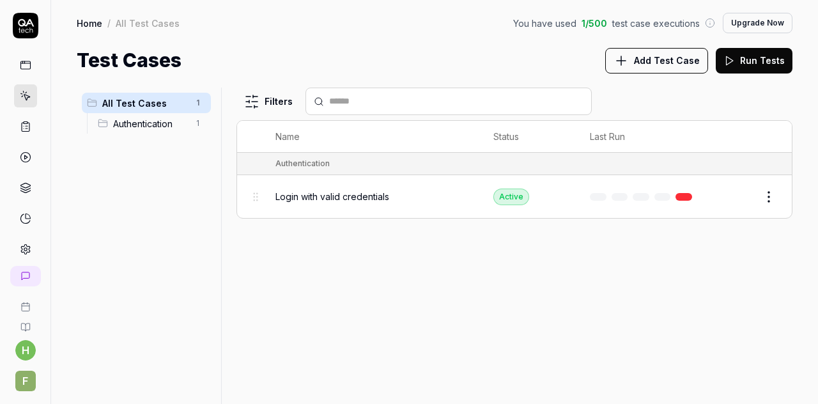
click at [737, 192] on button "Edit" at bounding box center [738, 197] width 31 height 20
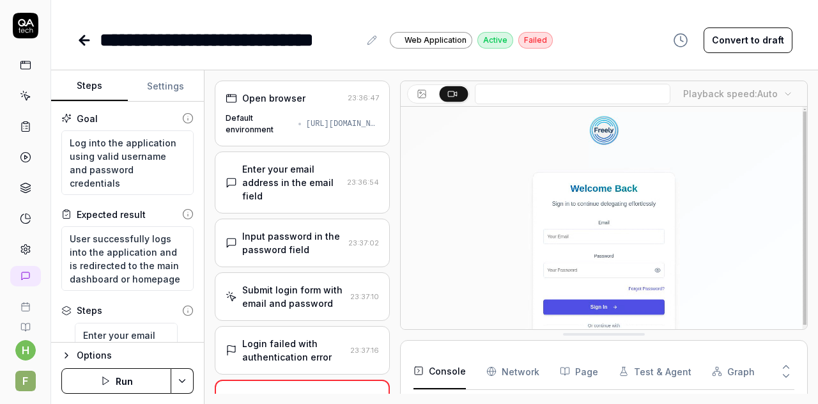
click at [160, 86] on button "Settings" at bounding box center [166, 86] width 77 height 31
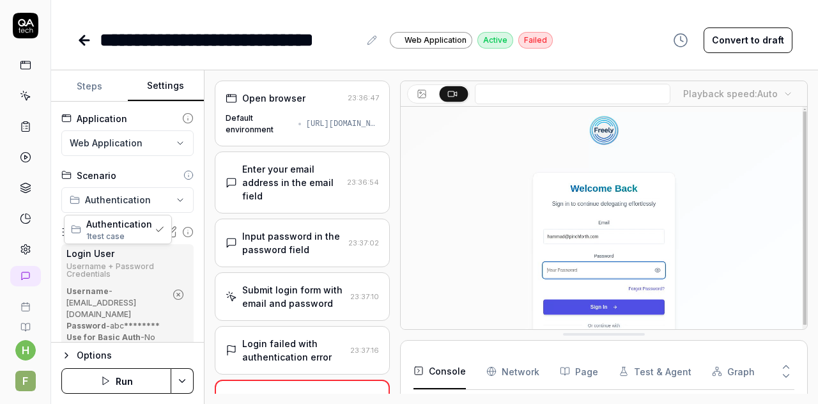
click at [137, 201] on html "**********" at bounding box center [409, 202] width 818 height 404
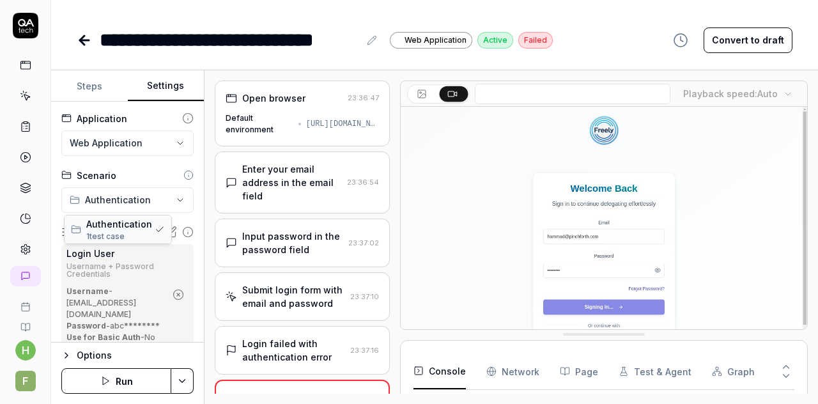
click at [128, 228] on span "Authentication" at bounding box center [119, 223] width 66 height 13
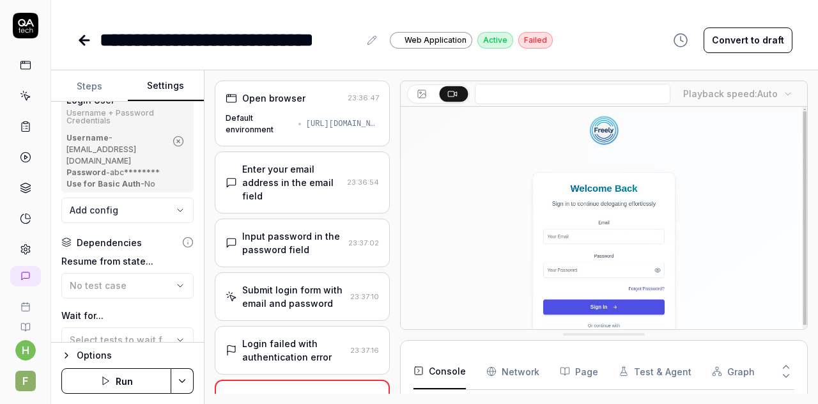
scroll to position [128, 0]
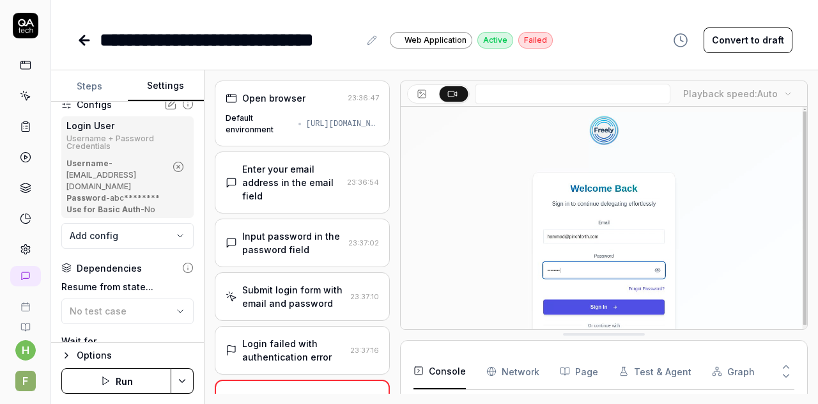
click at [134, 204] on div "Use for Basic Auth - No" at bounding box center [115, 210] width 99 height 12
click at [118, 204] on b "Use for Basic Auth" at bounding box center [103, 209] width 74 height 10
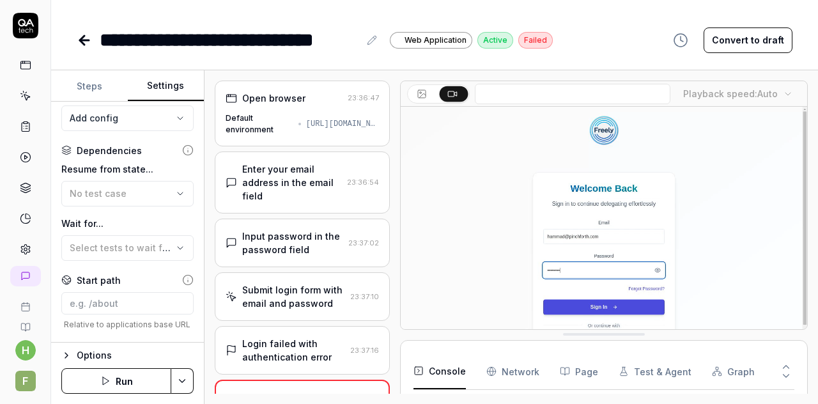
scroll to position [324, 0]
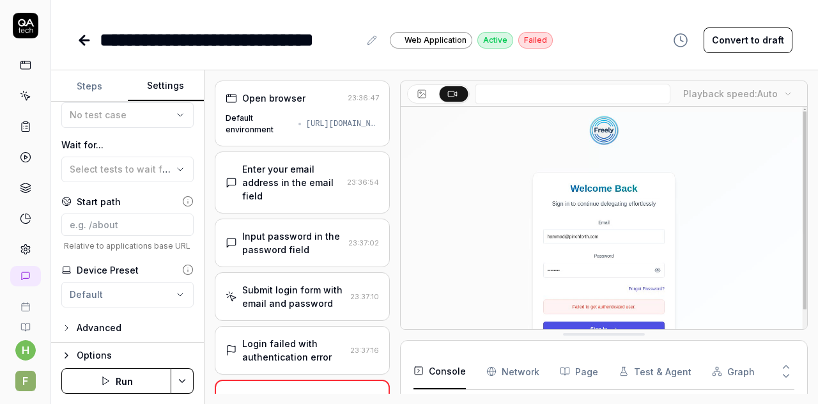
click at [89, 291] on html "**********" at bounding box center [409, 202] width 818 height 404
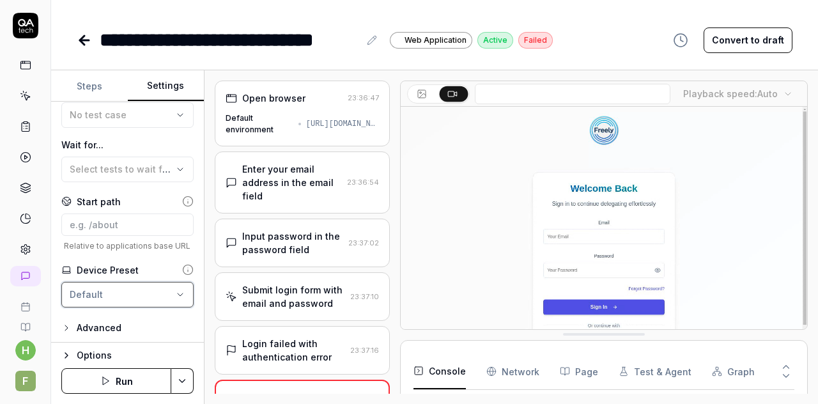
click at [89, 291] on html "**********" at bounding box center [409, 202] width 818 height 404
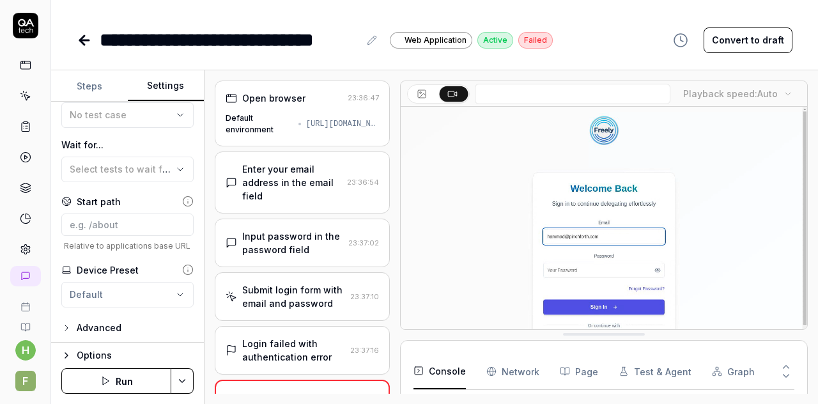
click at [93, 315] on div "**********" at bounding box center [127, 222] width 153 height 241
click at [105, 337] on div "**********" at bounding box center [127, 222] width 153 height 241
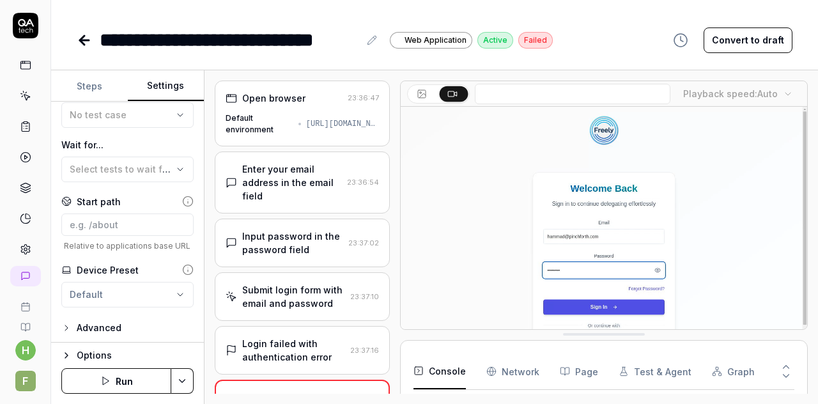
click at [104, 325] on div "Advanced" at bounding box center [99, 327] width 45 height 15
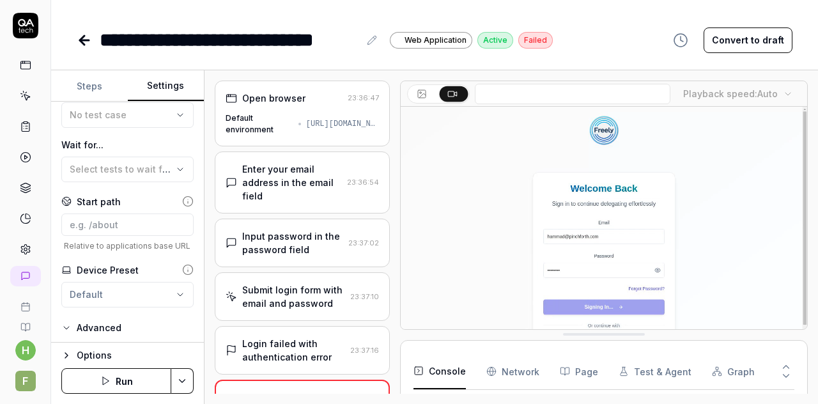
click at [73, 320] on button "Advanced" at bounding box center [91, 327] width 60 height 15
click at [93, 326] on div "Advanced" at bounding box center [99, 327] width 45 height 15
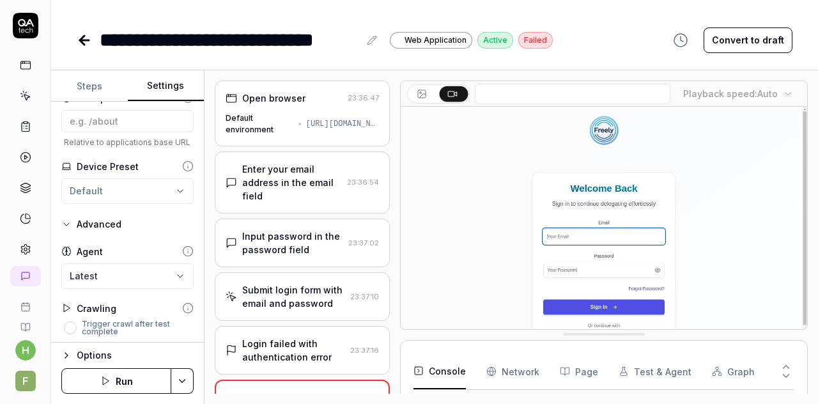
click at [102, 222] on div "Advanced" at bounding box center [99, 224] width 45 height 15
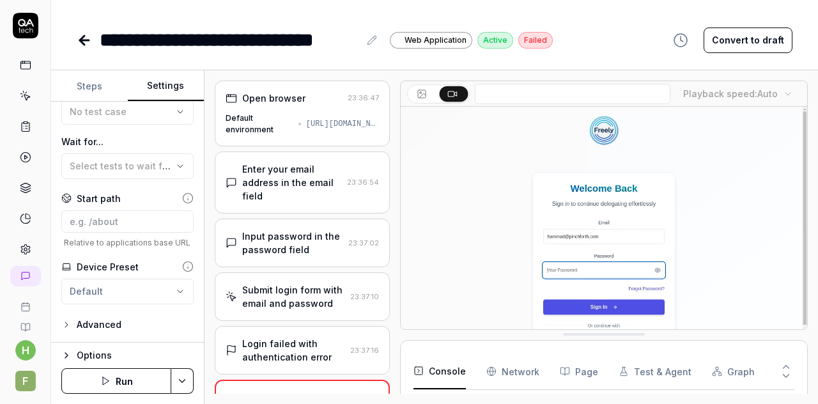
scroll to position [325, 0]
click at [18, 297] on link at bounding box center [25, 301] width 40 height 20
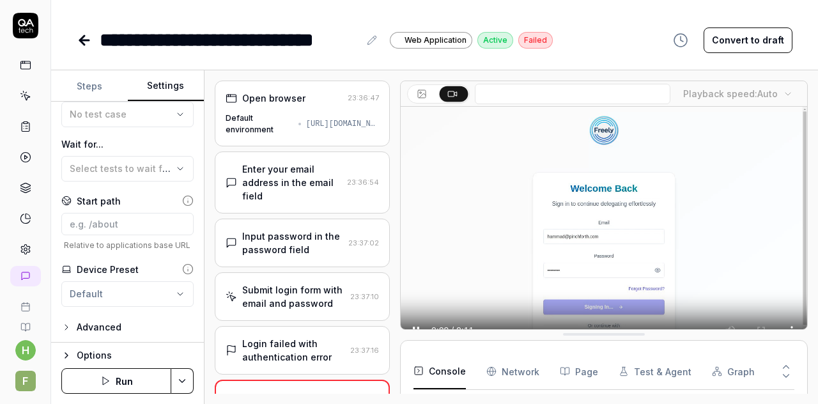
scroll to position [25, 0]
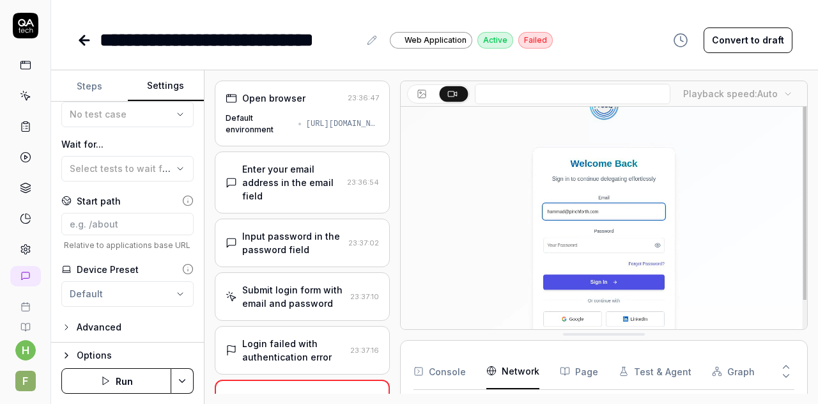
scroll to position [138, 0]
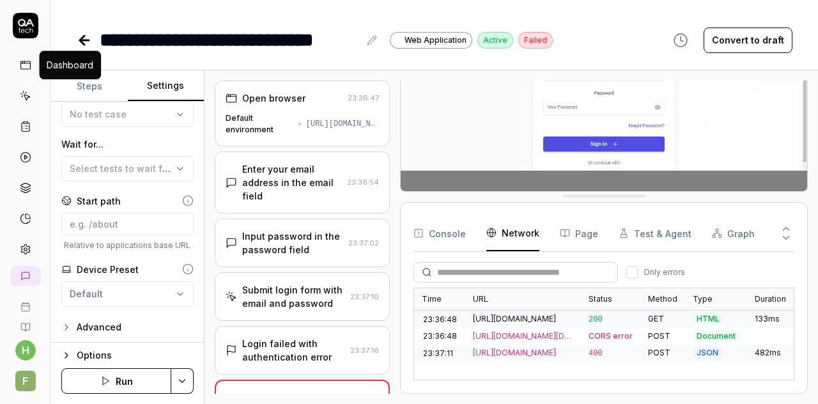
click at [23, 63] on icon at bounding box center [25, 63] width 10 height 0
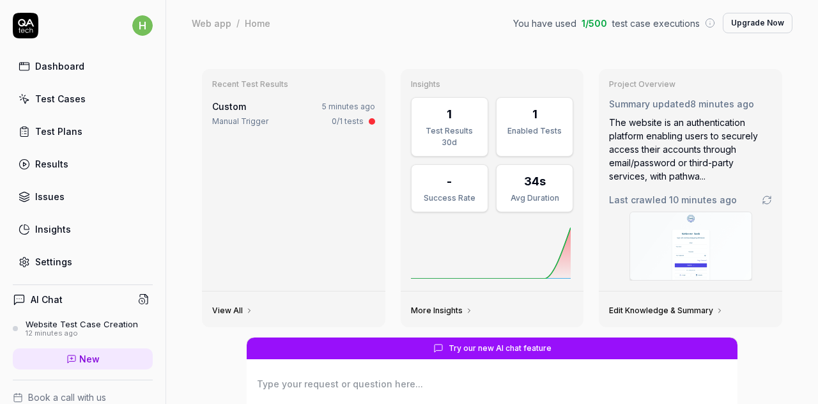
click at [88, 130] on link "Test Plans" at bounding box center [83, 131] width 140 height 25
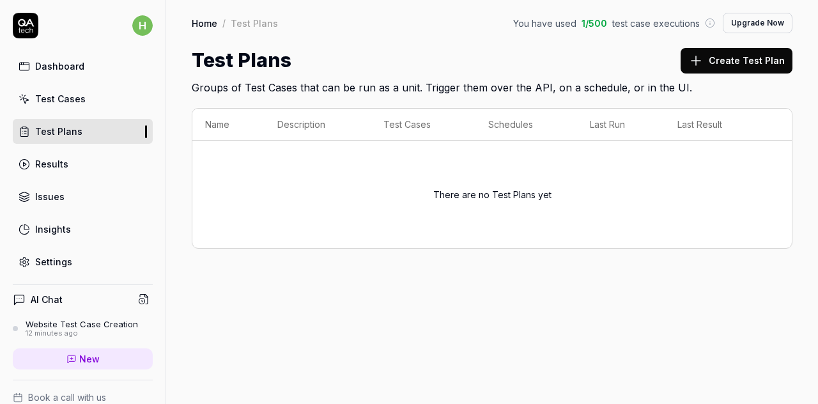
click at [85, 167] on link "Results" at bounding box center [83, 163] width 140 height 25
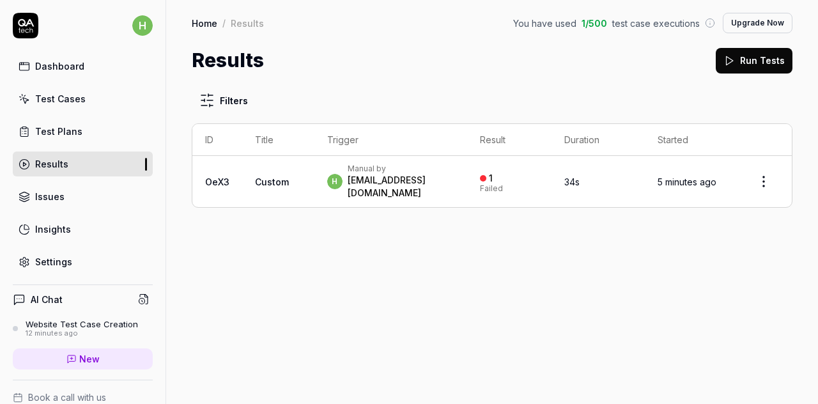
click at [66, 188] on link "Issues" at bounding box center [83, 196] width 140 height 25
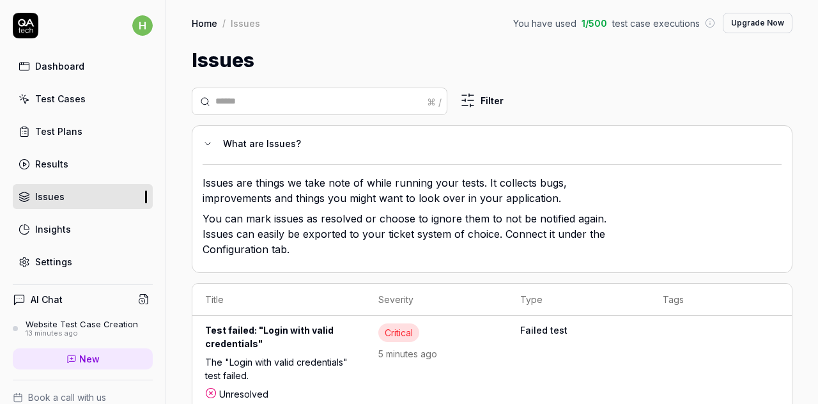
click at [73, 98] on div "Test Cases" at bounding box center [60, 98] width 50 height 13
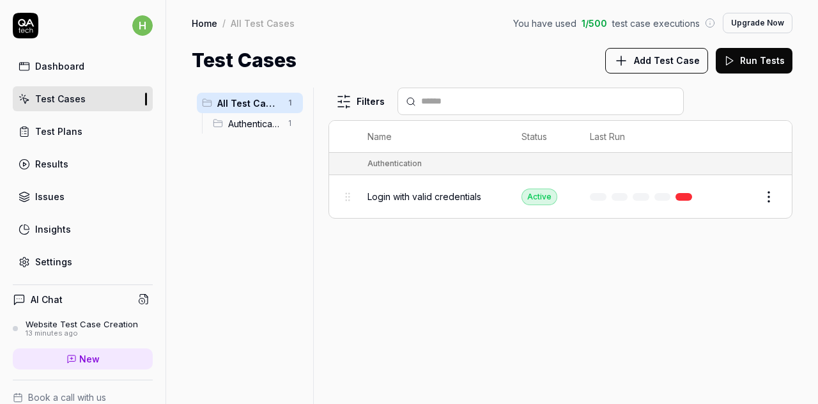
click at [58, 130] on div "Test Plans" at bounding box center [58, 131] width 47 height 13
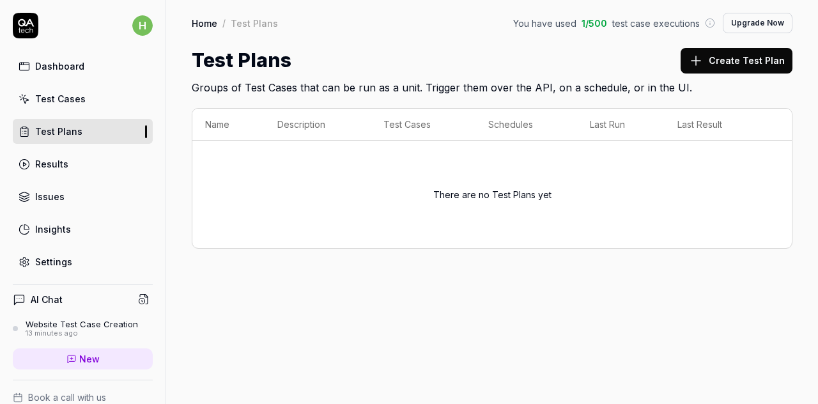
click at [64, 113] on div "Dashboard Test Cases Test Plans Results Issues Insights Settings" at bounding box center [83, 164] width 140 height 220
click at [63, 105] on link "Test Cases" at bounding box center [83, 98] width 140 height 25
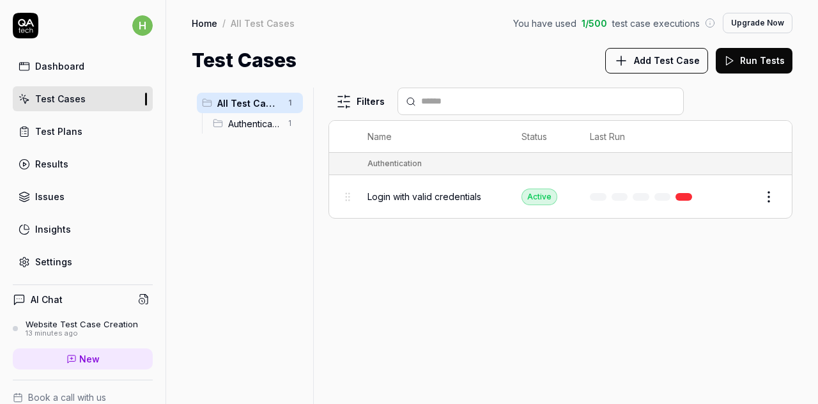
click at [57, 285] on div "AI Chat Website Test Case Creation 13 minutes ago New" at bounding box center [83, 332] width 140 height 95
click at [59, 293] on h4 "AI Chat" at bounding box center [47, 299] width 32 height 13
click at [62, 325] on div "Website Test Case Creation" at bounding box center [82, 324] width 112 height 10
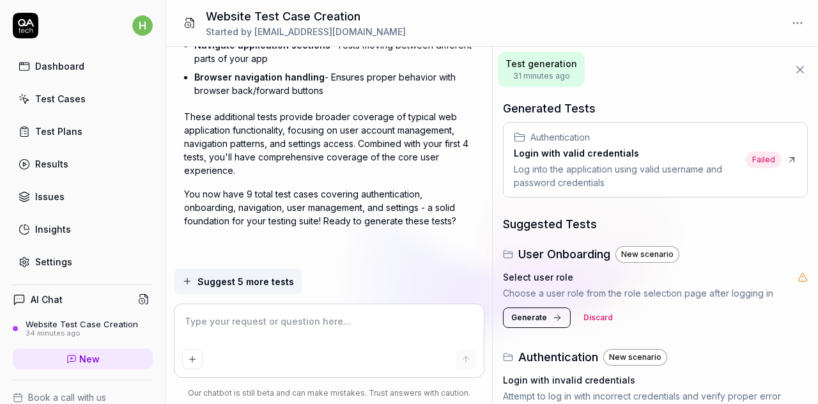
click at [655, 138] on div "Authentication" at bounding box center [627, 136] width 227 height 13
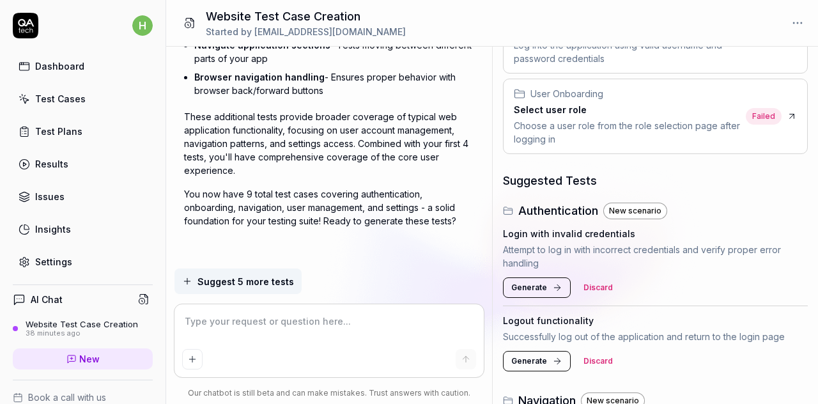
scroll to position [128, 0]
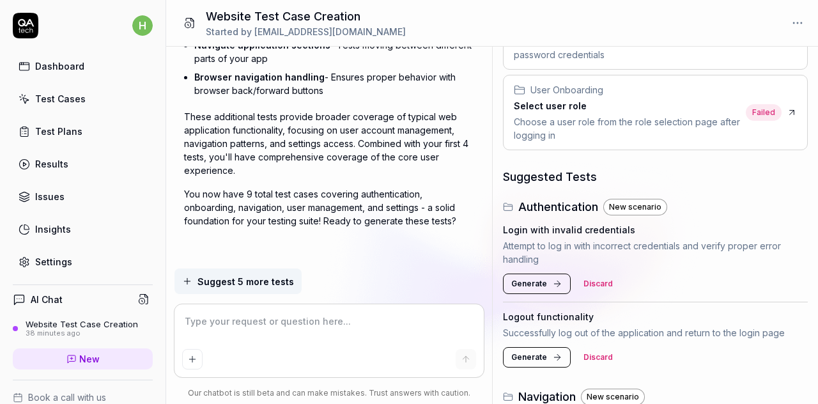
click at [552, 279] on icon at bounding box center [557, 284] width 10 height 10
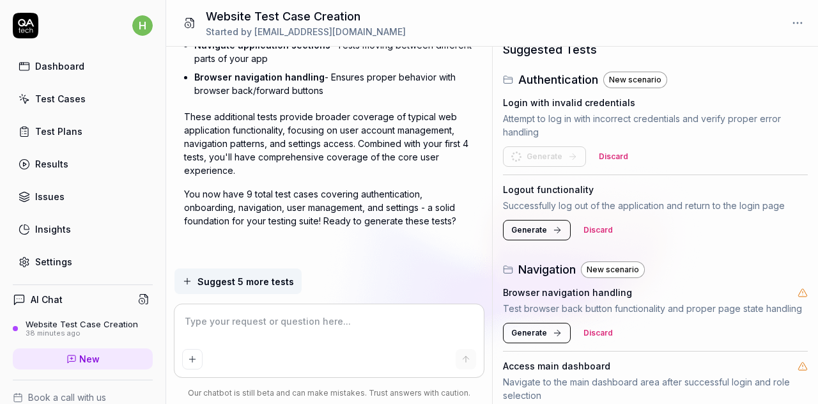
scroll to position [256, 0]
click at [549, 231] on button "Generate" at bounding box center [537, 229] width 68 height 20
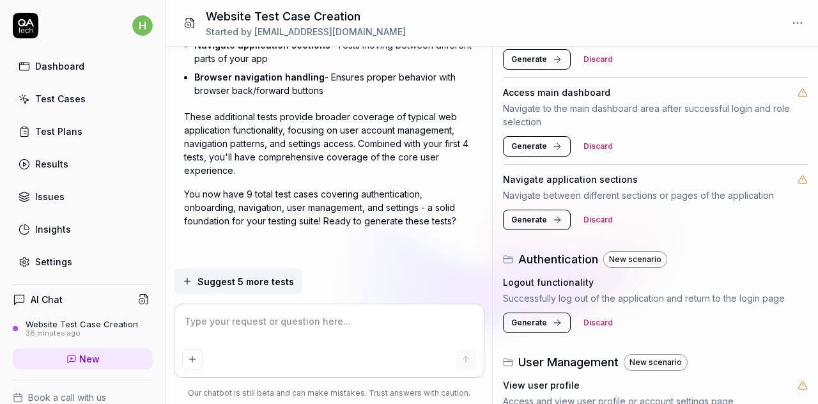
scroll to position [474, 0]
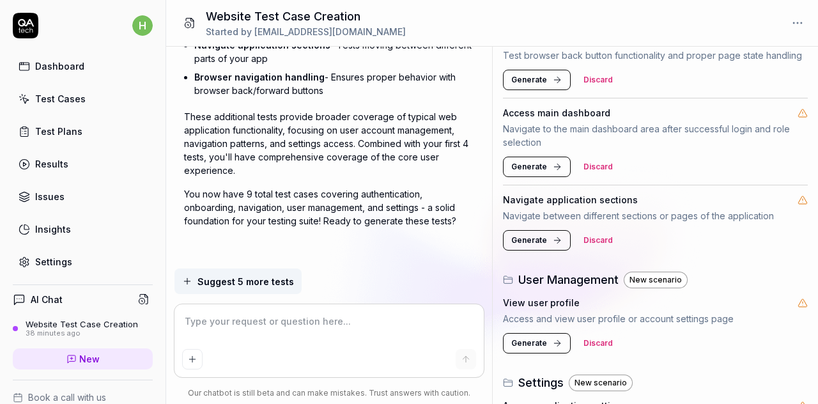
click at [547, 177] on button "Generate" at bounding box center [537, 167] width 68 height 20
click at [539, 246] on span "Generate" at bounding box center [529, 241] width 36 height 12
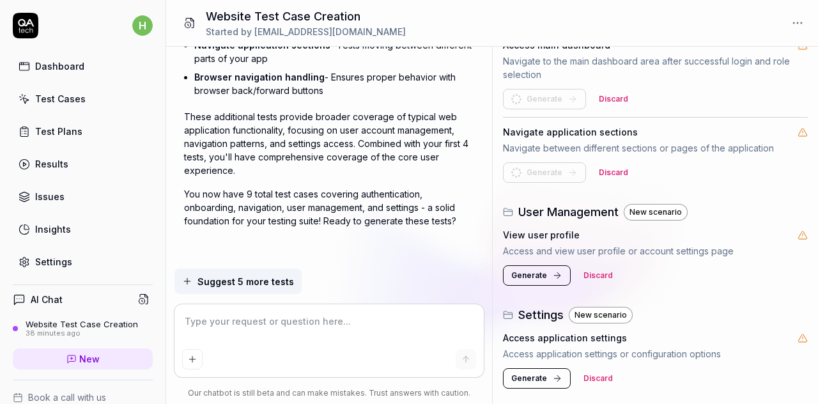
scroll to position [553, 0]
click at [544, 272] on span "Generate" at bounding box center [529, 276] width 36 height 12
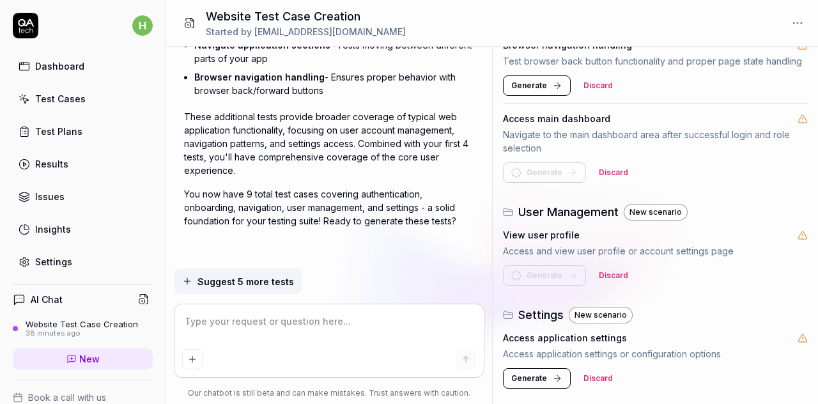
click at [536, 379] on span "Generate" at bounding box center [529, 379] width 36 height 12
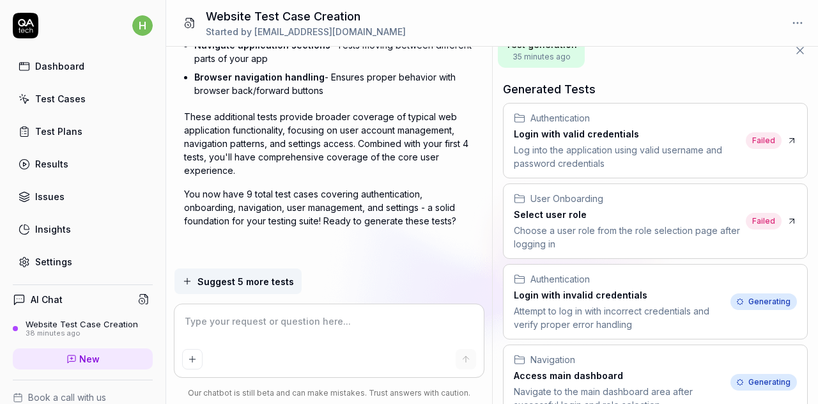
scroll to position [0, 0]
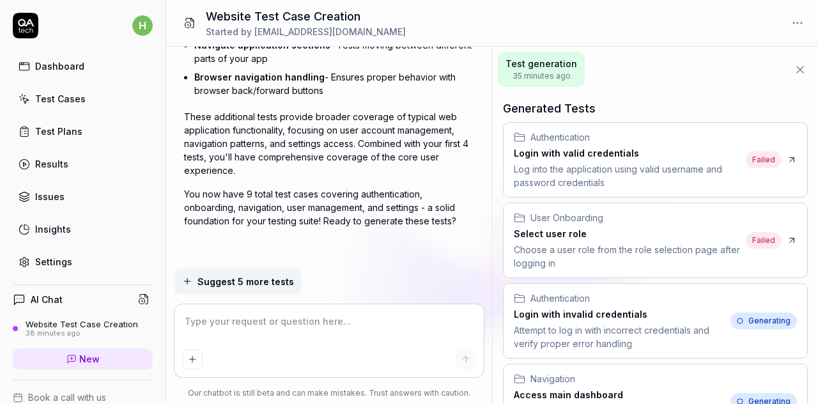
type textarea "*"
click at [79, 100] on div "Test Cases" at bounding box center [60, 98] width 50 height 13
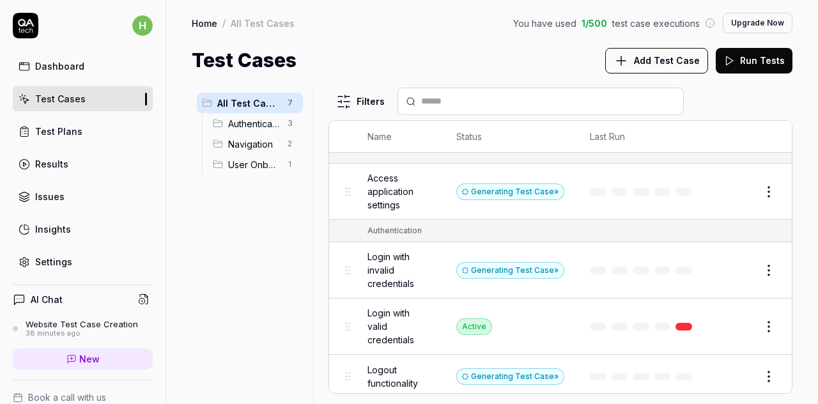
click at [397, 186] on span "Access application settings" at bounding box center [398, 191] width 63 height 40
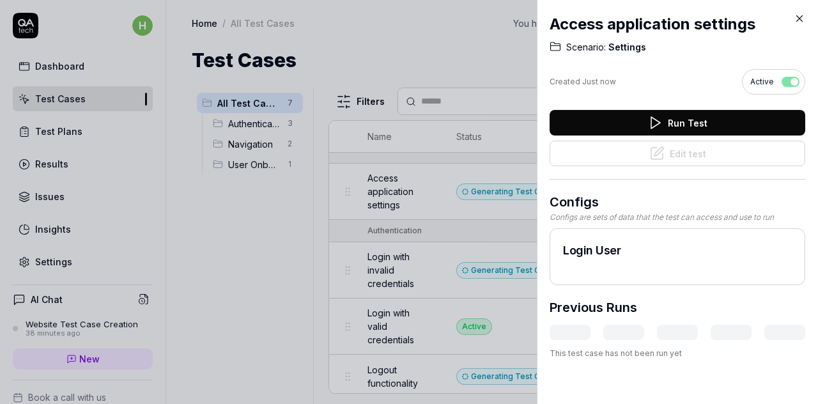
click at [803, 20] on icon at bounding box center [800, 19] width 12 height 12
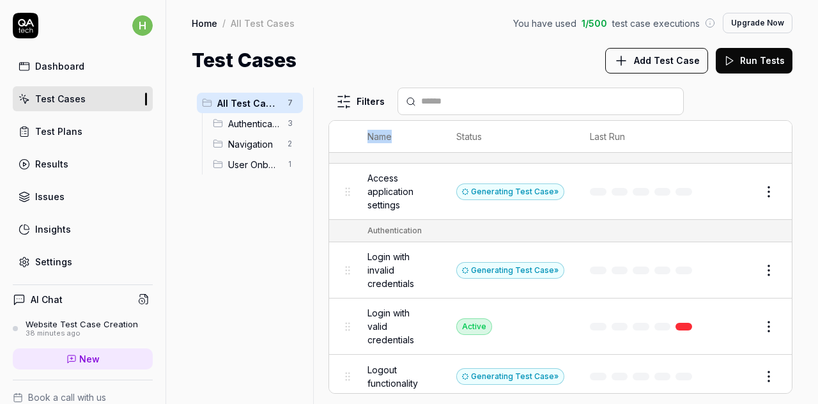
drag, startPoint x: 358, startPoint y: 133, endPoint x: 406, endPoint y: 123, distance: 49.6
click at [407, 123] on th "Name" at bounding box center [399, 137] width 89 height 32
click at [406, 133] on th "Name" at bounding box center [399, 137] width 89 height 32
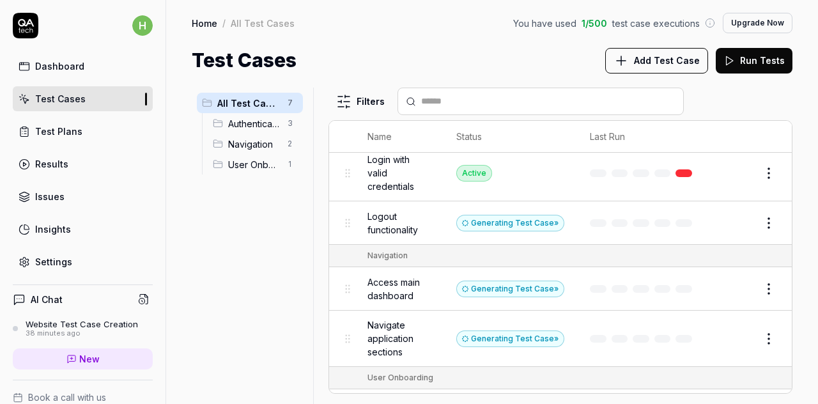
scroll to position [189, 0]
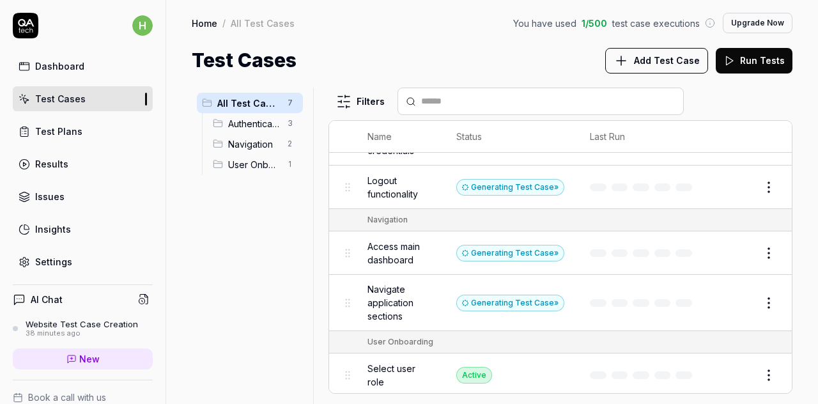
click at [754, 373] on html "h Dashboard Test Cases Test Plans Results Issues Insights Settings AI Chat Webs…" at bounding box center [409, 202] width 818 height 404
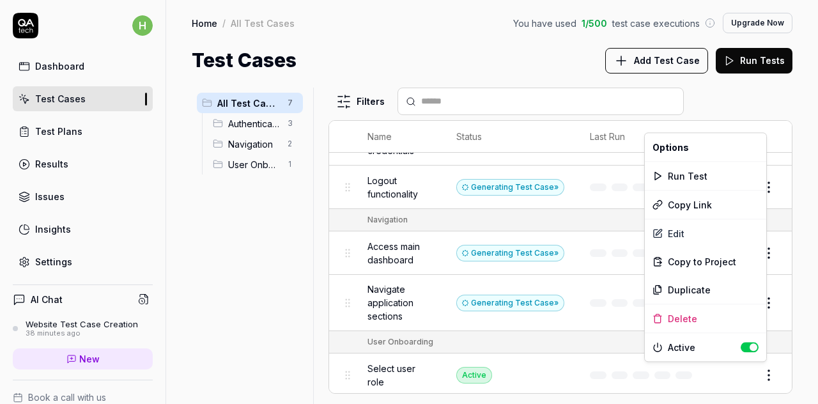
scroll to position [233, 0]
click at [754, 373] on html "h Dashboard Test Cases Test Plans Results Issues Insights Settings AI Chat Webs…" at bounding box center [409, 202] width 818 height 404
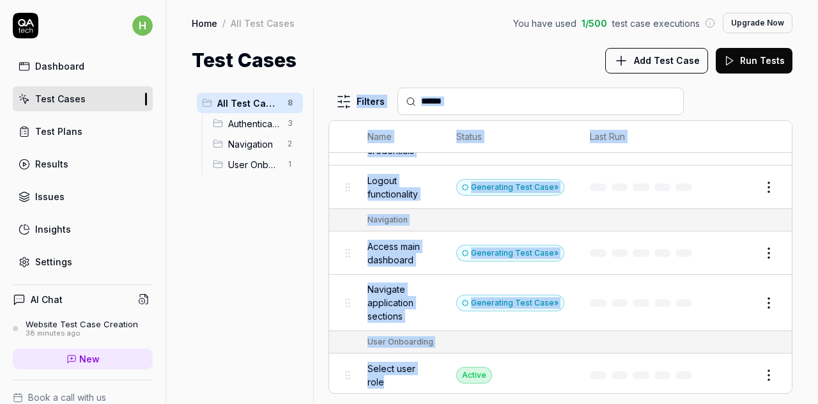
scroll to position [0, 0]
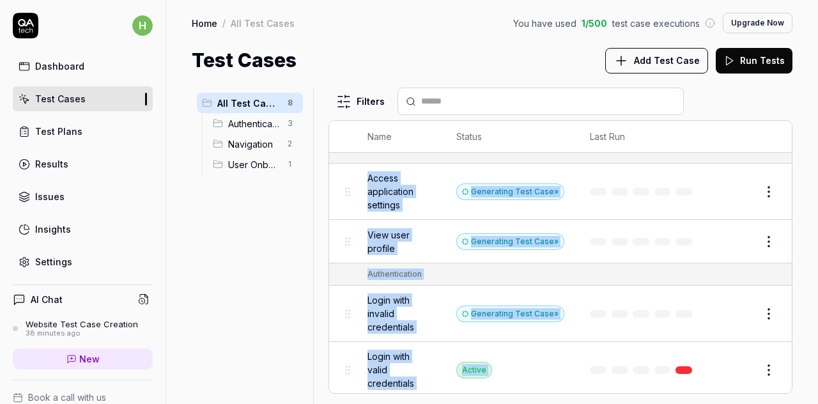
drag, startPoint x: 394, startPoint y: 379, endPoint x: 351, endPoint y: 197, distance: 187.2
click at [351, 197] on table "Name Status Last Run Access application settings Generating Test Case » Edit Vi…" at bounding box center [560, 375] width 463 height 508
copy table "Access application settings Generating Test Case » Edit View user profile Gener…"
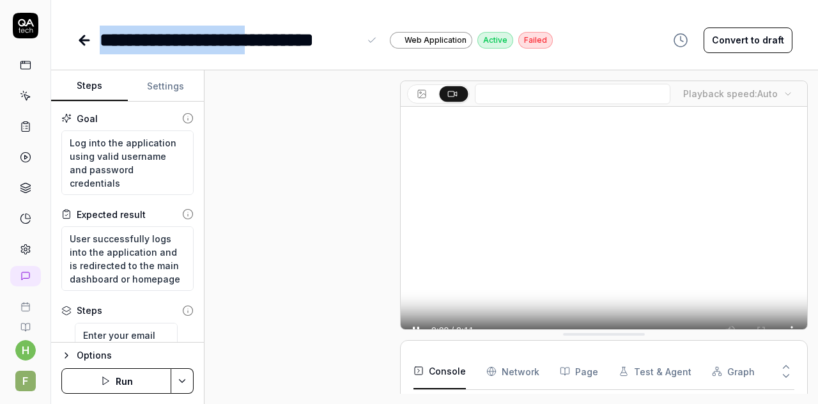
scroll to position [339, 0]
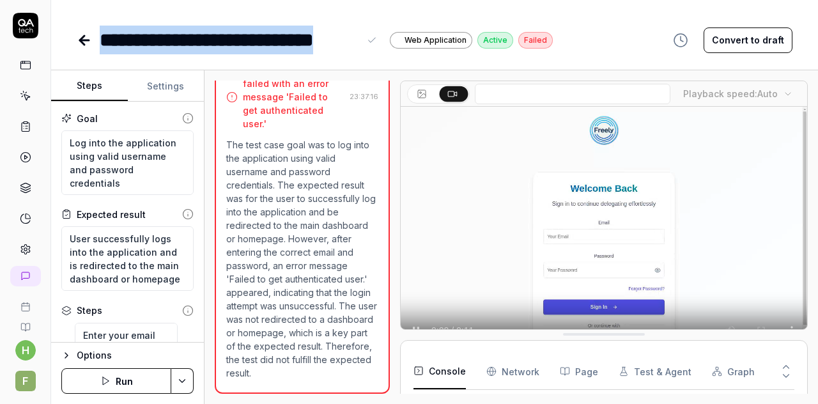
drag, startPoint x: 102, startPoint y: 40, endPoint x: 364, endPoint y: 51, distance: 262.9
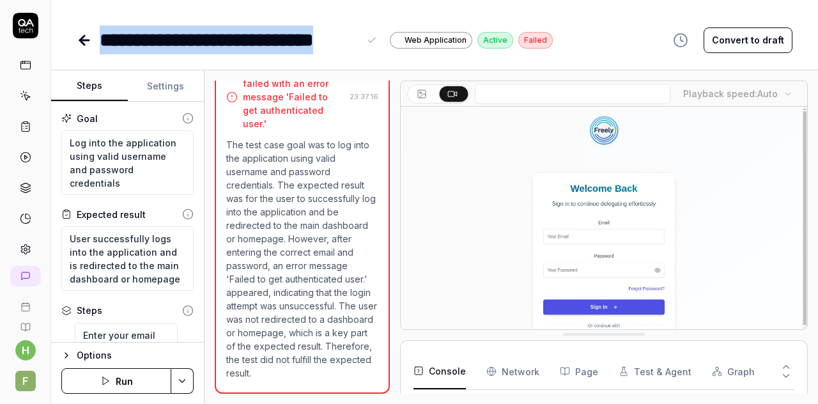
click at [364, 51] on div "**********" at bounding box center [240, 40] width 280 height 29
copy div "**********"
click at [93, 43] on link at bounding box center [86, 40] width 18 height 26
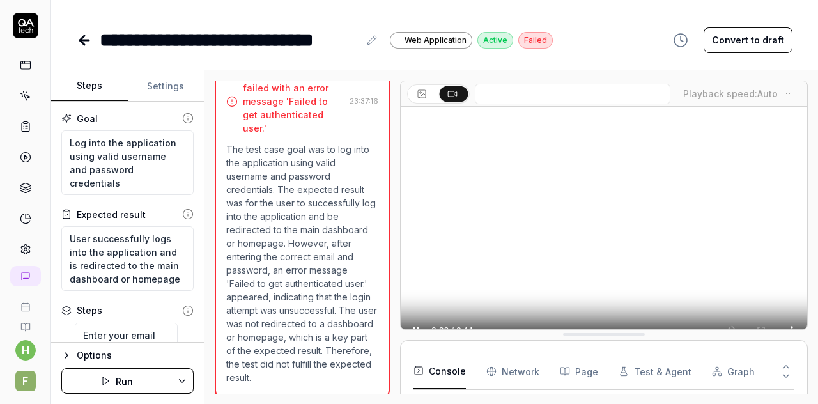
type textarea "*"
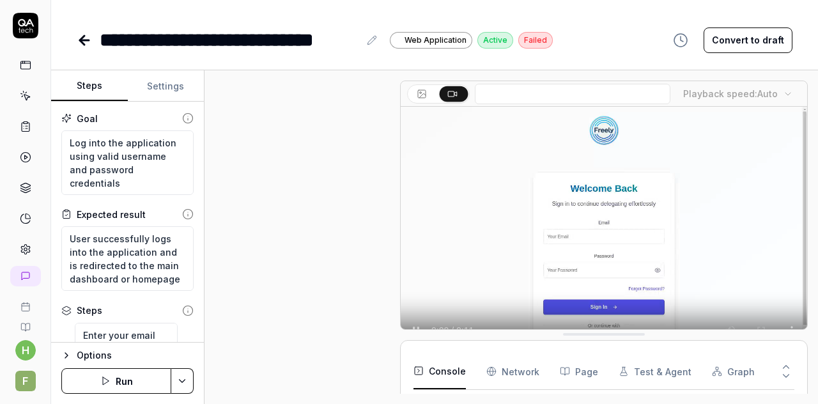
scroll to position [339, 0]
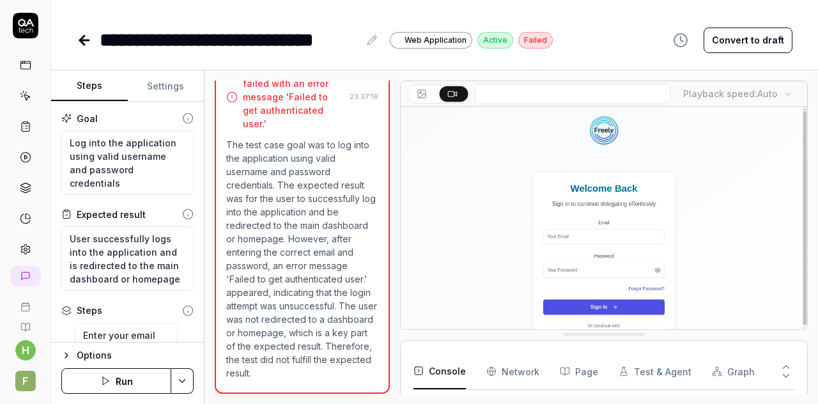
click at [88, 35] on icon at bounding box center [84, 40] width 15 height 15
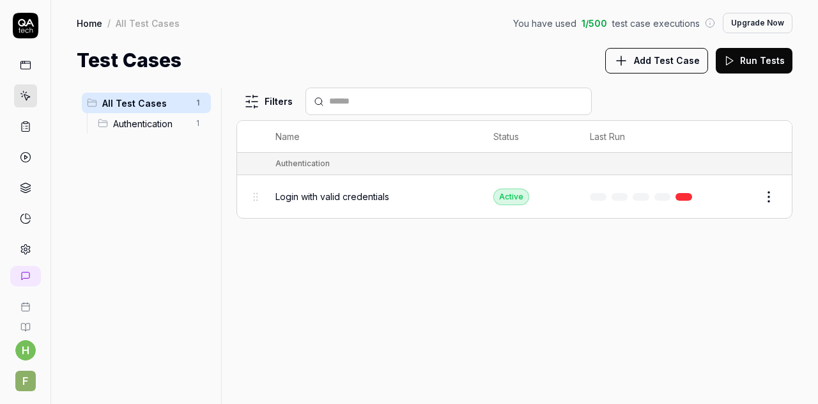
click at [88, 35] on div "Home / All Test Cases You have used 1 / 500 test case executions Upgrade Now Ho…" at bounding box center [434, 37] width 767 height 75
click at [18, 266] on link at bounding box center [25, 276] width 31 height 20
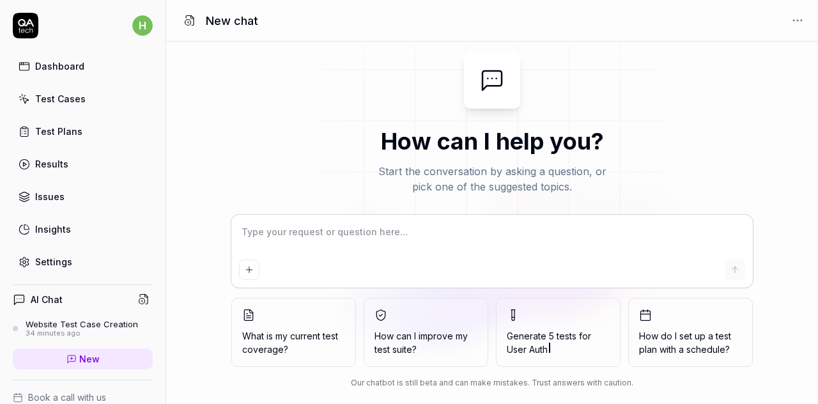
click at [72, 329] on div "34 minutes ago" at bounding box center [82, 333] width 112 height 9
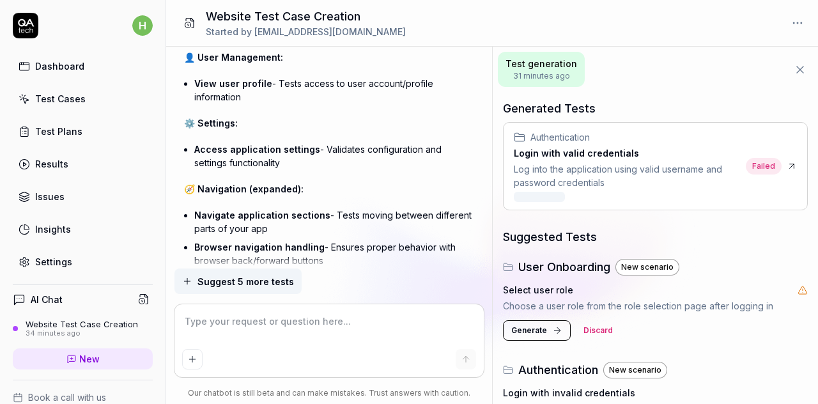
scroll to position [1786, 0]
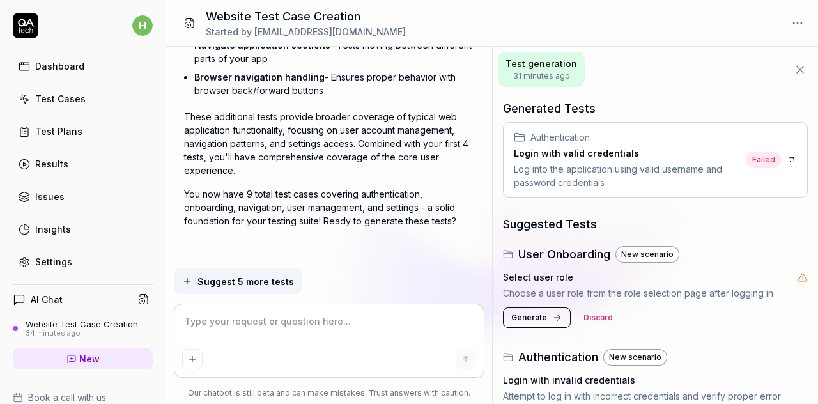
click at [537, 315] on span "Generate" at bounding box center [529, 318] width 36 height 12
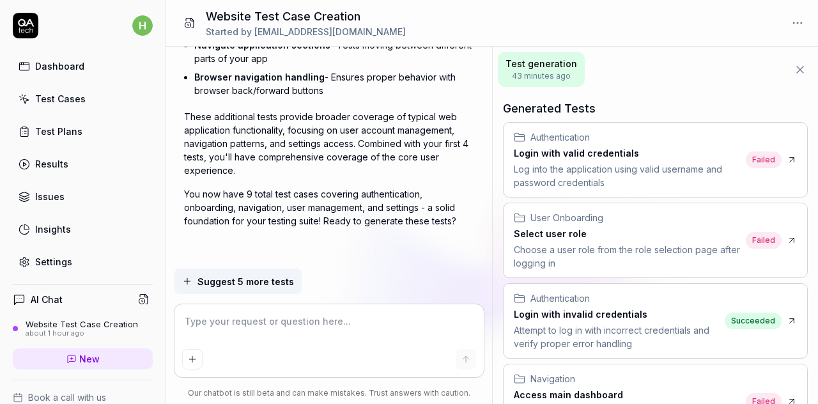
type textarea "*"
